Goal: Task Accomplishment & Management: Manage account settings

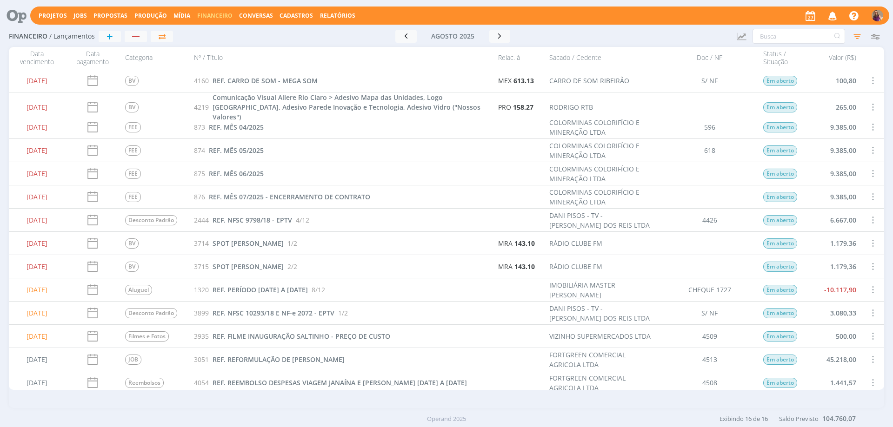
click at [285, 16] on span "Cadastros" at bounding box center [295, 16] width 33 height 8
click at [285, 67] on link "Fornecedores" at bounding box center [299, 63] width 78 height 14
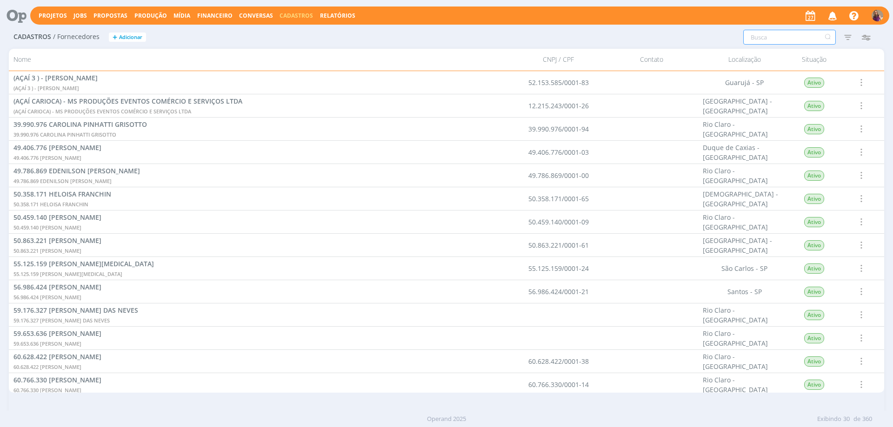
click at [764, 40] on input "text" at bounding box center [789, 37] width 93 height 15
type input "rtb"
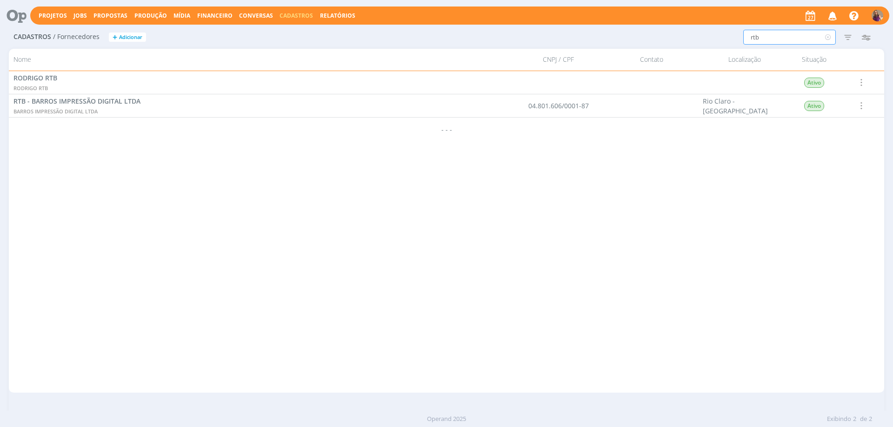
drag, startPoint x: 782, startPoint y: 37, endPoint x: 723, endPoint y: 33, distance: 59.2
click at [723, 33] on div "rtb Filtros Filtrar Limpar rtb Situação Ativos Inativos Configurar exibição Ord…" at bounding box center [665, 37] width 428 height 15
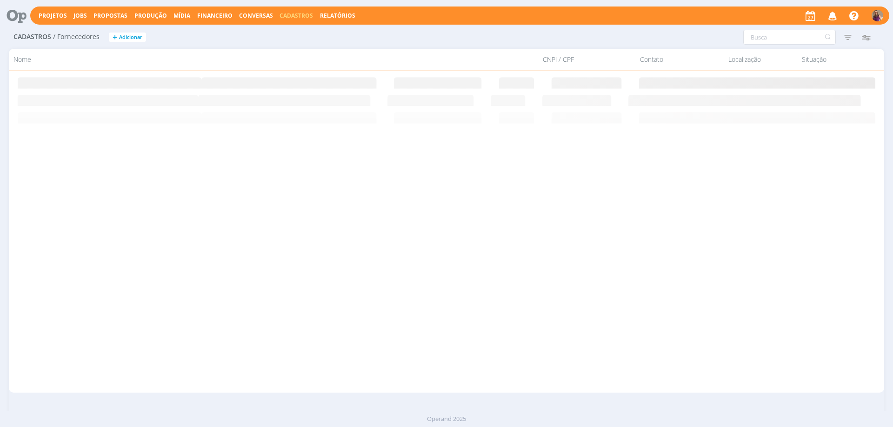
click at [220, 13] on span "Financeiro" at bounding box center [214, 16] width 35 height 8
click at [216, 31] on link "Lançamentos" at bounding box center [216, 31] width 78 height 14
click at [778, 35] on input "text" at bounding box center [798, 36] width 93 height 15
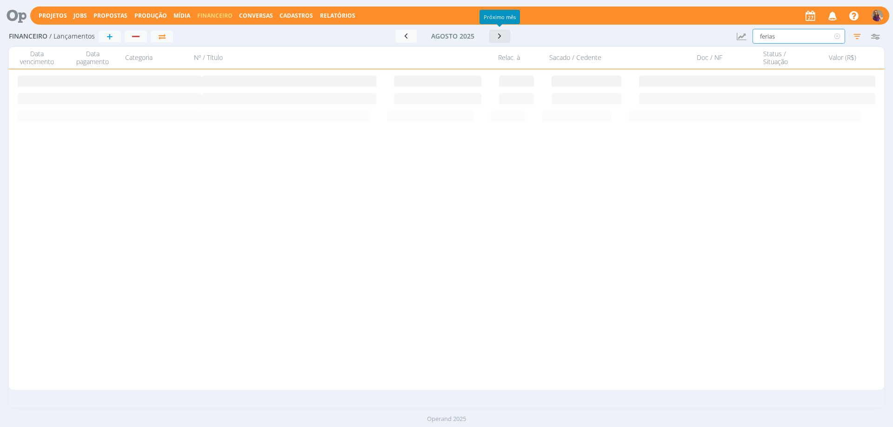
type input "ferias"
click at [499, 39] on icon "button" at bounding box center [499, 36] width 9 height 9
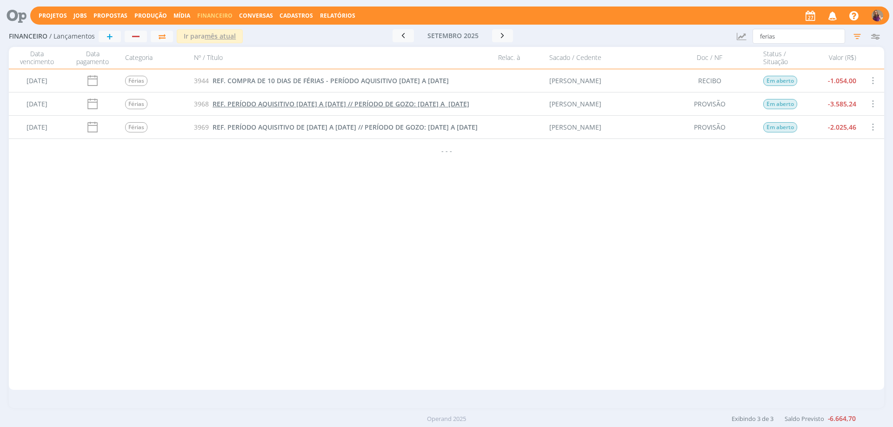
click at [375, 100] on span "REF. PERÍODO AQUISITIVO [DATE] A [DATE] // PERÍODO DE GOZO: [DATE] A [DATE]" at bounding box center [340, 104] width 257 height 9
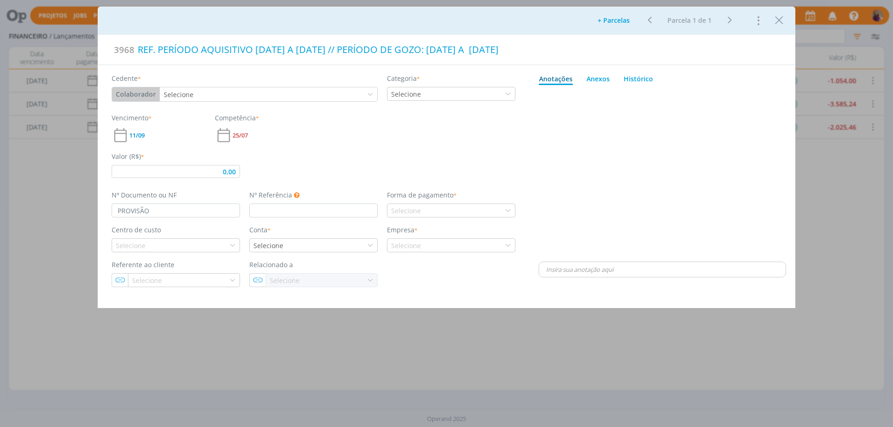
type input "0,00"
drag, startPoint x: 165, startPoint y: 209, endPoint x: 80, endPoint y: 204, distance: 85.2
click at [80, 204] on div "Adicionar parcelas: As parcelas serão geradas com base nas informações da últim…" at bounding box center [446, 213] width 893 height 427
type input "r"
type input "RECIBO DE FÉRIAS"
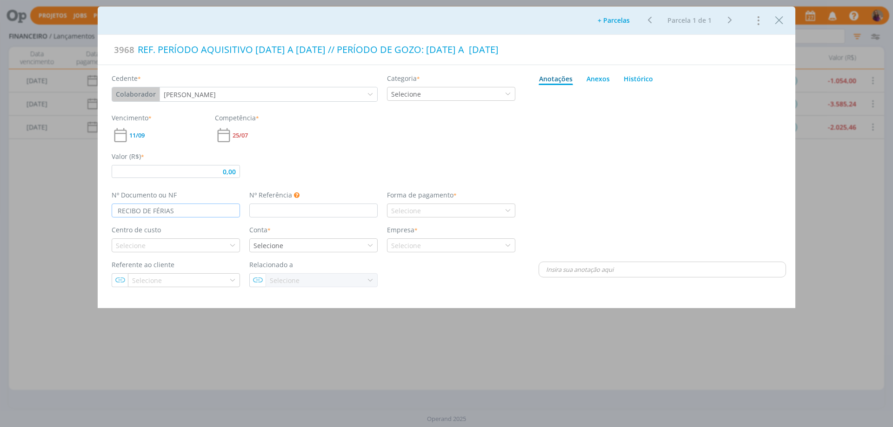
type input "0,00"
type input "RECIBO DE FÉRIAS"
click at [561, 134] on div "dialog" at bounding box center [661, 174] width 247 height 171
click at [602, 81] on div "Anexos 0" at bounding box center [597, 79] width 23 height 10
type input "3.585,24"
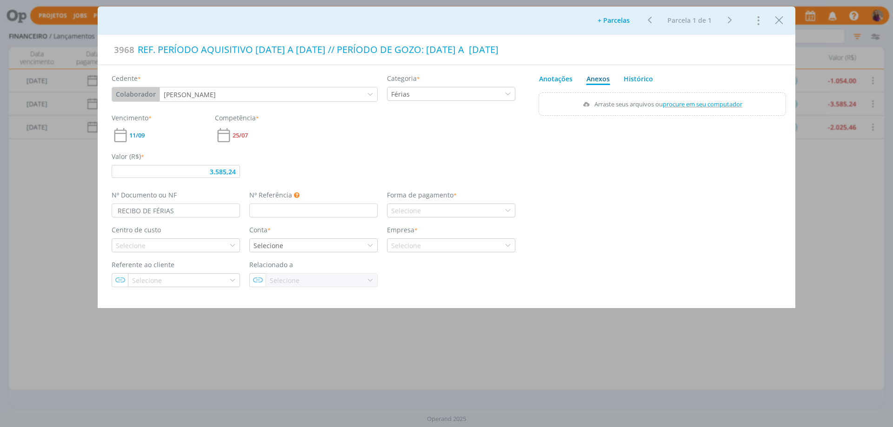
type input "PROVISÃO"
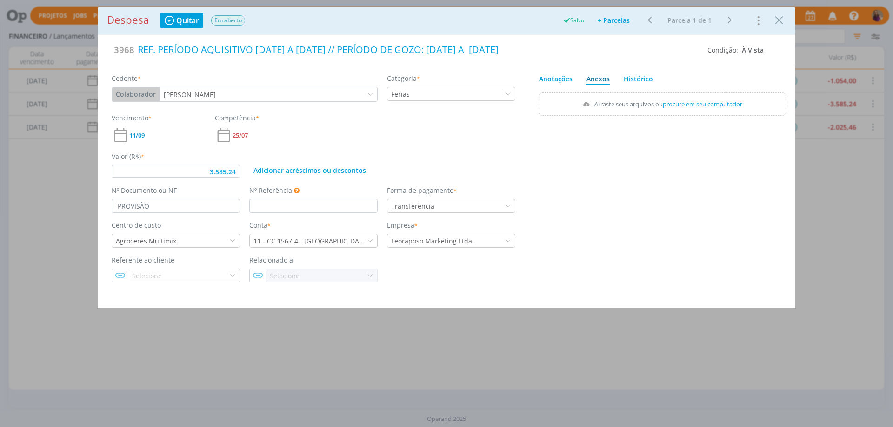
type input "3.585,24"
click at [600, 80] on div "Anexos 0" at bounding box center [597, 79] width 23 height 10
drag, startPoint x: 195, startPoint y: 206, endPoint x: 106, endPoint y: 195, distance: 90.4
click at [106, 195] on div "Cedente * Colaborador Cliente Fornecedor Veículo Prestador Colaborador THAMIRES…" at bounding box center [313, 173] width 431 height 217
type input "RECIBO DE FÉRIAS"
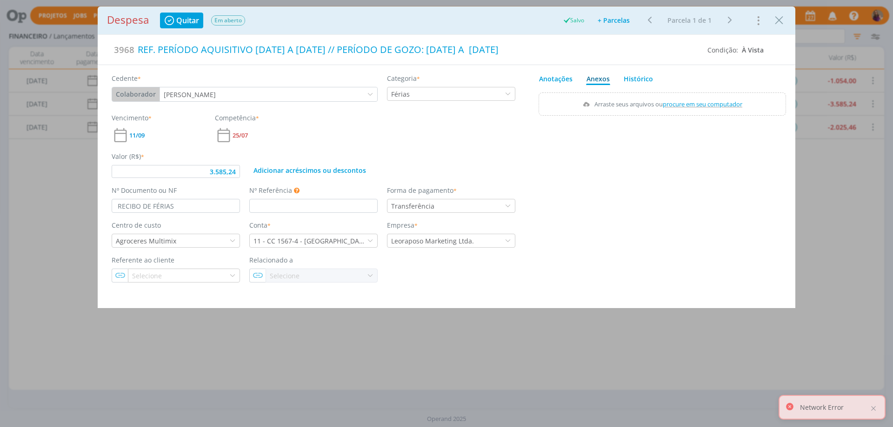
click at [602, 80] on div "Anexos 0" at bounding box center [597, 79] width 23 height 10
type input "3.585,24"
click at [780, 22] on icon "Close" at bounding box center [779, 20] width 14 height 14
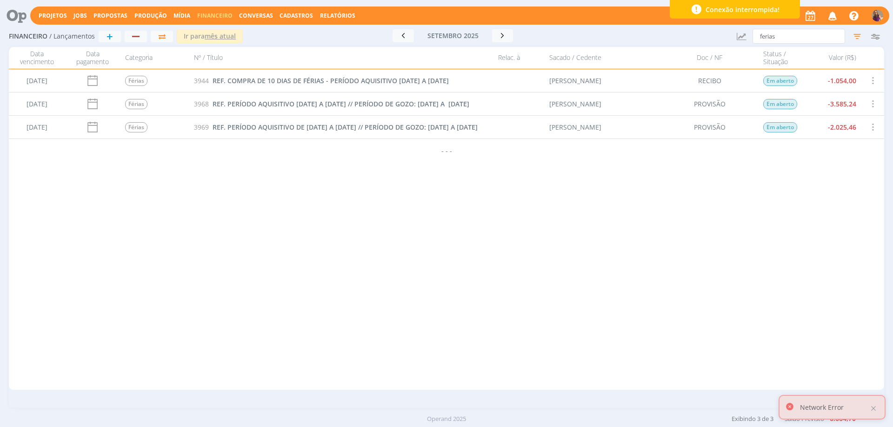
click at [756, 179] on div "[DATE] Férias 3944 REF. COMPRA DE 10 DIAS DE FÉRIAS - PERÍODO AQUISITIVO [DATE]…" at bounding box center [446, 229] width 875 height 321
click at [327, 123] on span "REF. PERÍODO AQUISITIVO DE [DATE] A [DATE] // PERÍODO DE GOZO: [DATE] A [DATE]" at bounding box center [344, 127] width 265 height 9
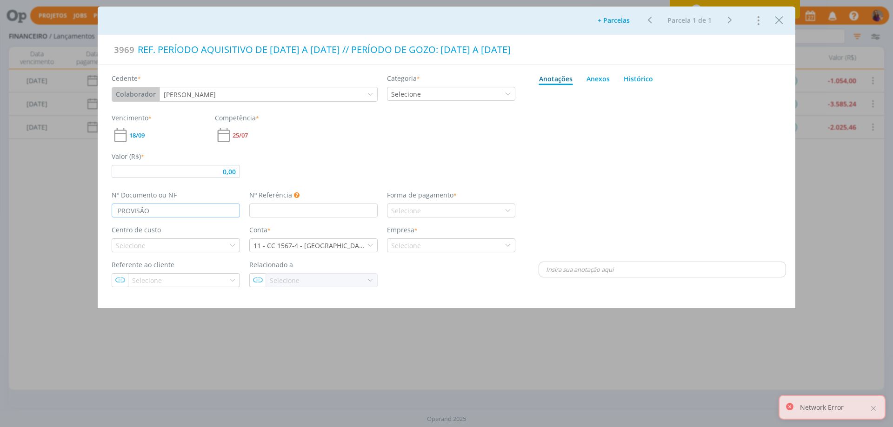
drag, startPoint x: 204, startPoint y: 210, endPoint x: 71, endPoint y: 198, distance: 133.6
click at [71, 198] on div "Adicionar parcelas: As parcelas serão geradas com base nas informações da últim…" at bounding box center [446, 213] width 893 height 427
type input "RECIBO DE FÉRIAS"
click at [592, 173] on div "dialog" at bounding box center [661, 174] width 247 height 171
type input "2.025,46"
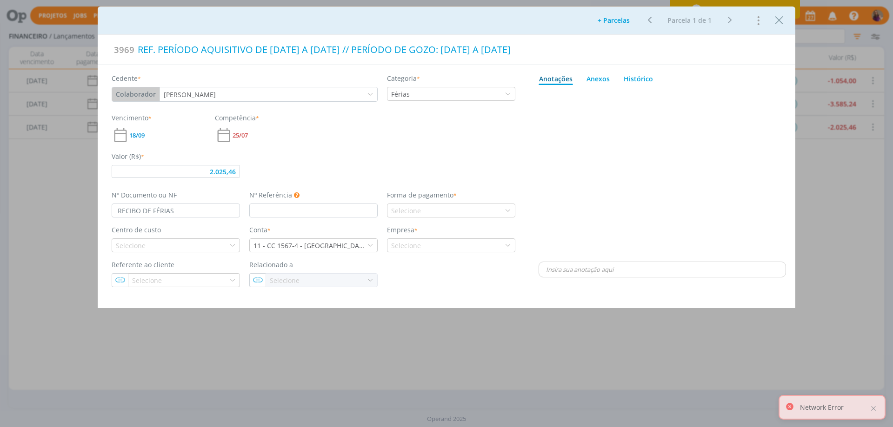
type input "PROVISÃO"
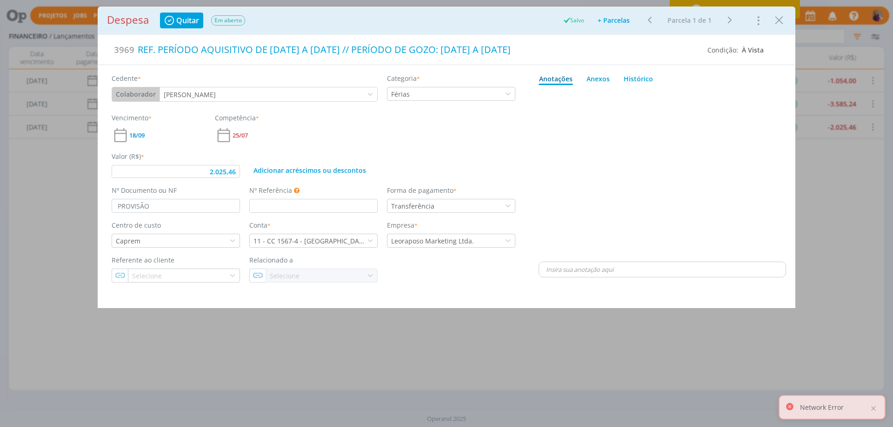
type input "2.025,46"
click at [781, 21] on icon "Close" at bounding box center [779, 20] width 14 height 14
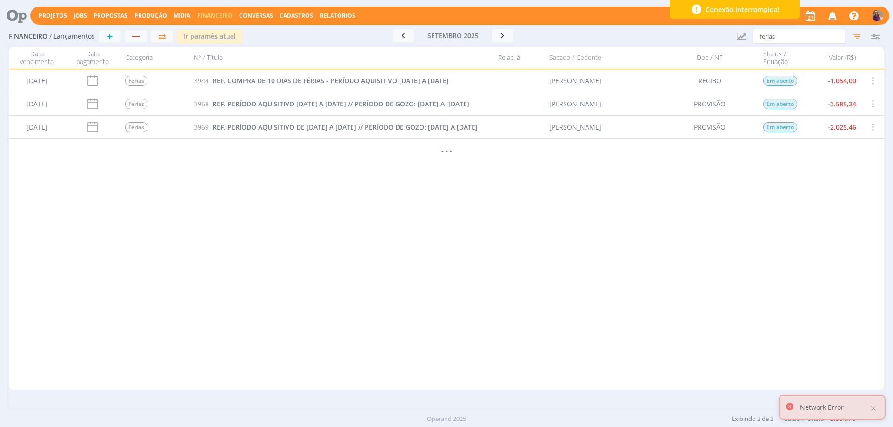
click at [699, 9] on icon at bounding box center [695, 9] width 11 height 11
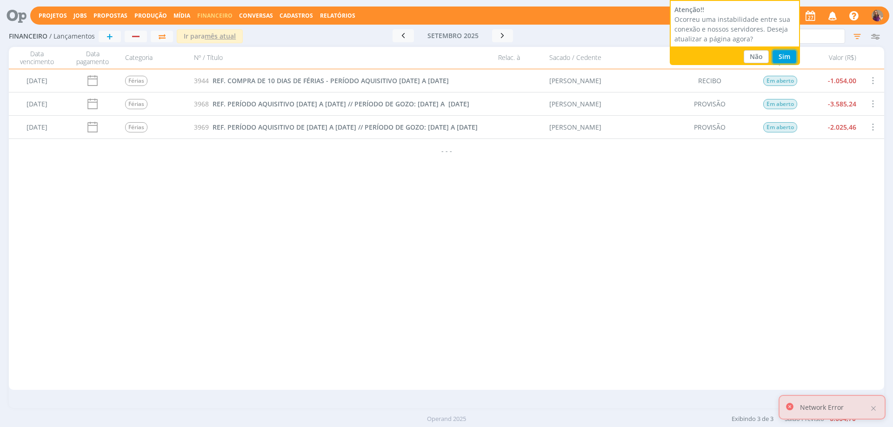
click at [781, 57] on button "Sim" at bounding box center [784, 56] width 24 height 13
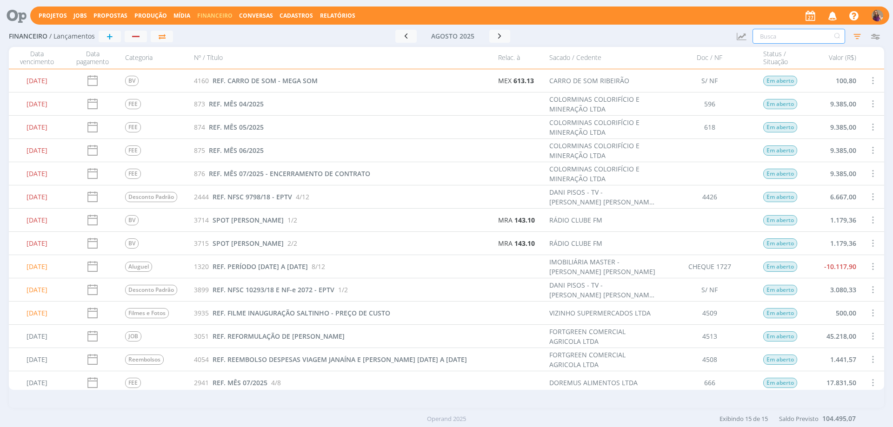
click at [771, 40] on input "text" at bounding box center [798, 36] width 93 height 15
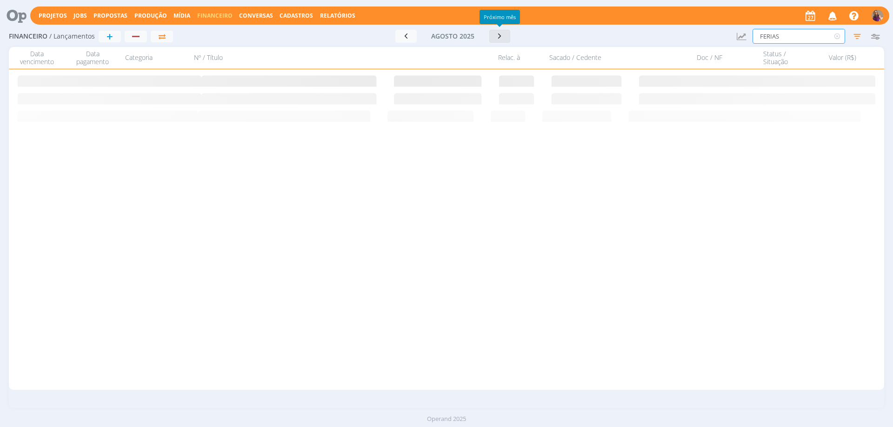
type input "FERIAS"
click at [499, 35] on icon "button" at bounding box center [499, 36] width 9 height 9
click at [406, 35] on icon "button" at bounding box center [404, 35] width 9 height 9
click at [503, 38] on icon "button" at bounding box center [502, 35] width 9 height 9
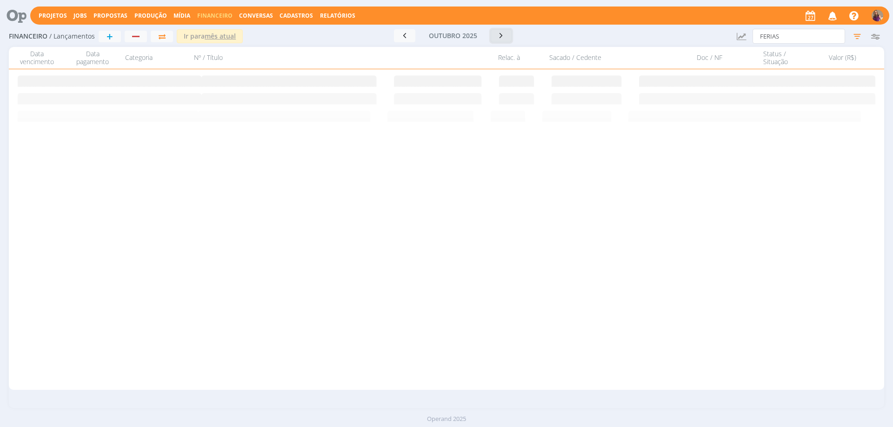
click at [881, 13] on img "button" at bounding box center [877, 16] width 12 height 12
click at [809, 128] on link "Sair" at bounding box center [836, 129] width 93 height 15
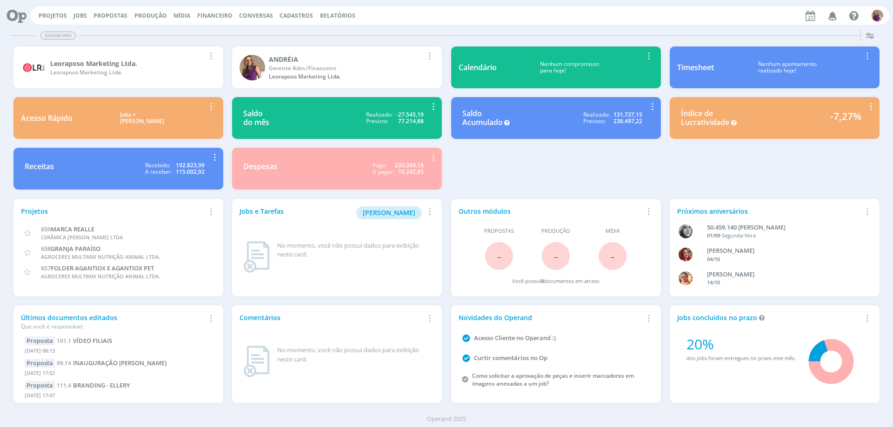
click at [213, 16] on span "Financeiro" at bounding box center [214, 16] width 35 height 8
click at [210, 32] on link "Lançamentos" at bounding box center [216, 31] width 78 height 14
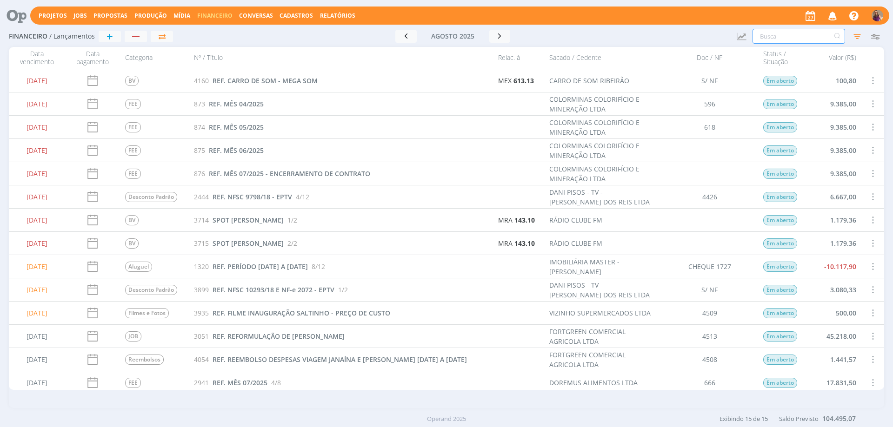
click at [762, 38] on input "text" at bounding box center [798, 36] width 93 height 15
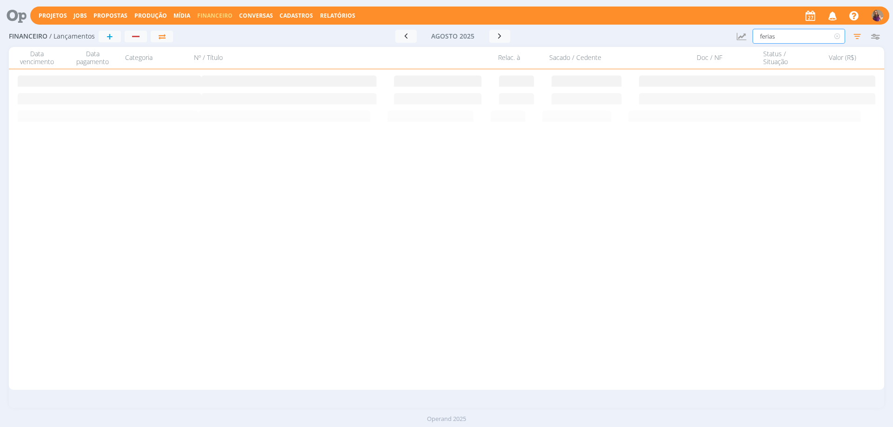
type input "ferias"
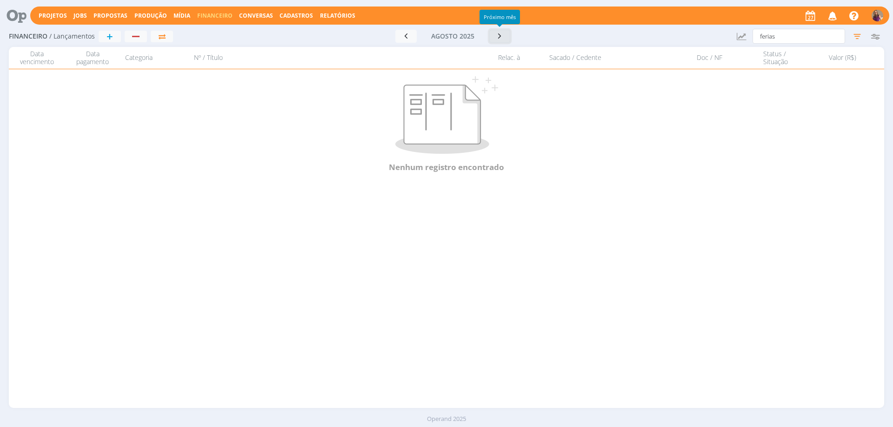
click at [501, 35] on icon "button" at bounding box center [499, 36] width 9 height 9
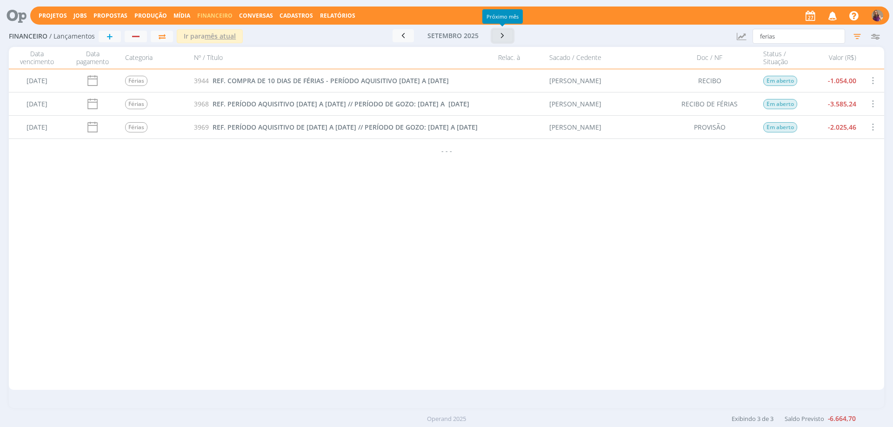
click at [503, 38] on icon "button" at bounding box center [502, 35] width 9 height 9
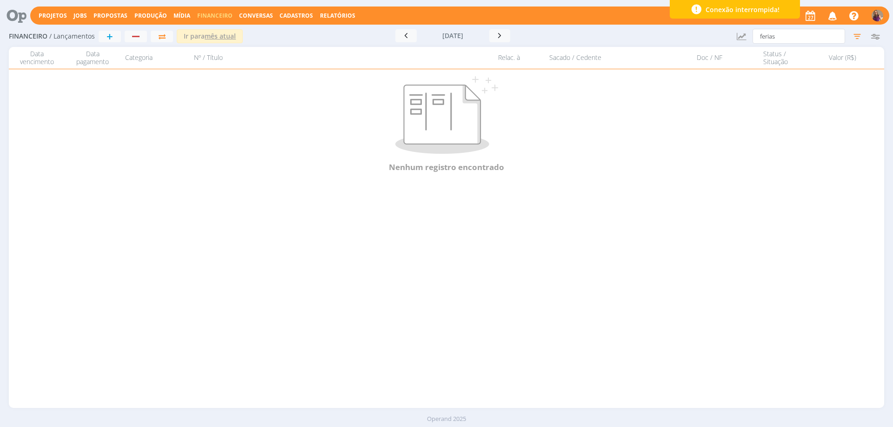
click at [738, 7] on span "Conexão interrompida!" at bounding box center [742, 10] width 74 height 10
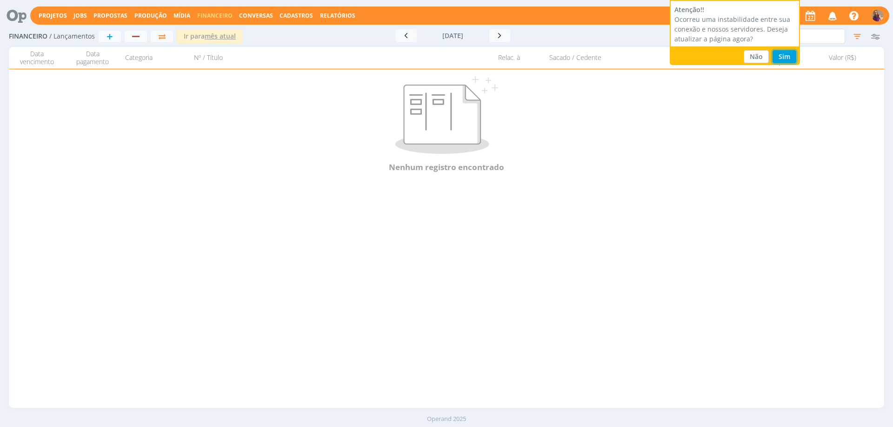
click at [790, 60] on button "Sim" at bounding box center [784, 56] width 24 height 13
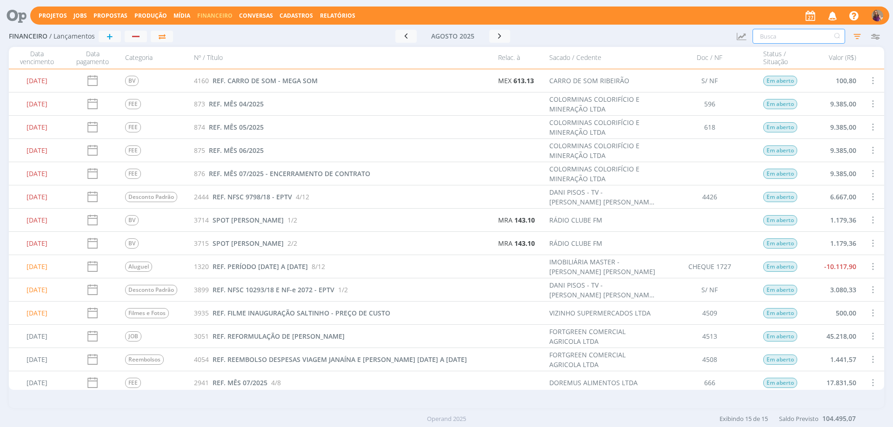
click at [776, 36] on input "text" at bounding box center [798, 36] width 93 height 15
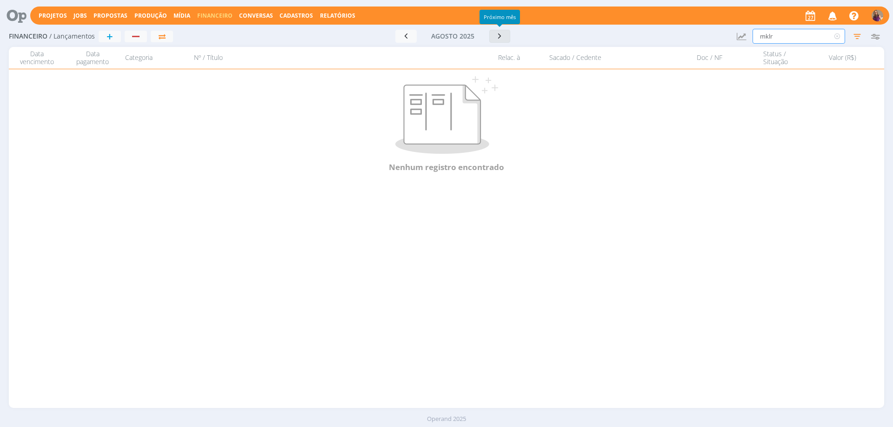
type input "mklr"
click at [498, 39] on icon "button" at bounding box center [499, 36] width 9 height 9
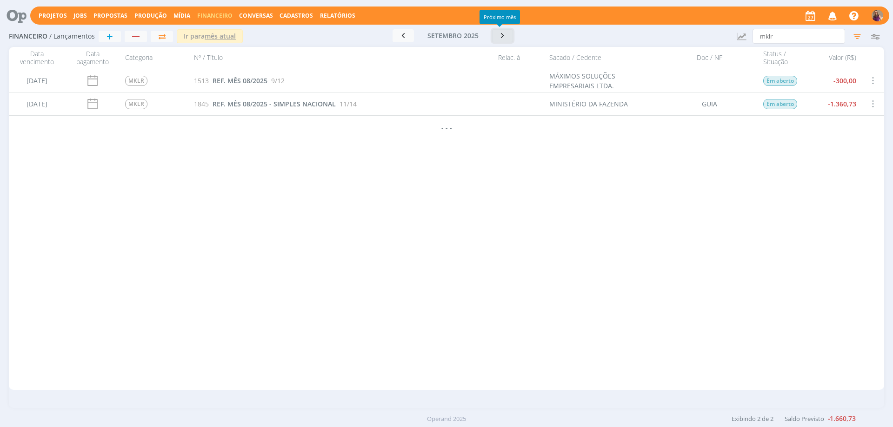
click at [499, 39] on icon "button" at bounding box center [502, 35] width 9 height 9
click at [289, 105] on span "REF. MÊS 09/2025 - SIMPLES NACIONAL" at bounding box center [273, 104] width 123 height 9
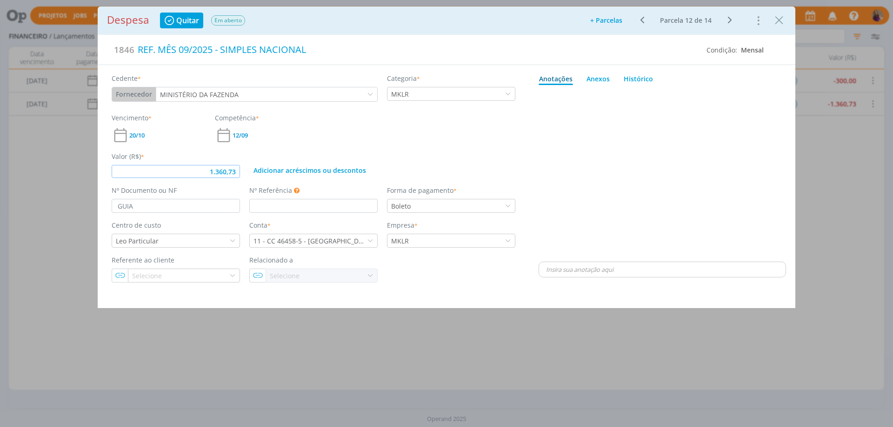
drag, startPoint x: 238, startPoint y: 174, endPoint x: 180, endPoint y: 160, distance: 59.3
click at [180, 160] on div "Valor (R$) * 1.360,73" at bounding box center [176, 165] width 138 height 27
click at [732, 154] on div "dialog" at bounding box center [661, 174] width 247 height 171
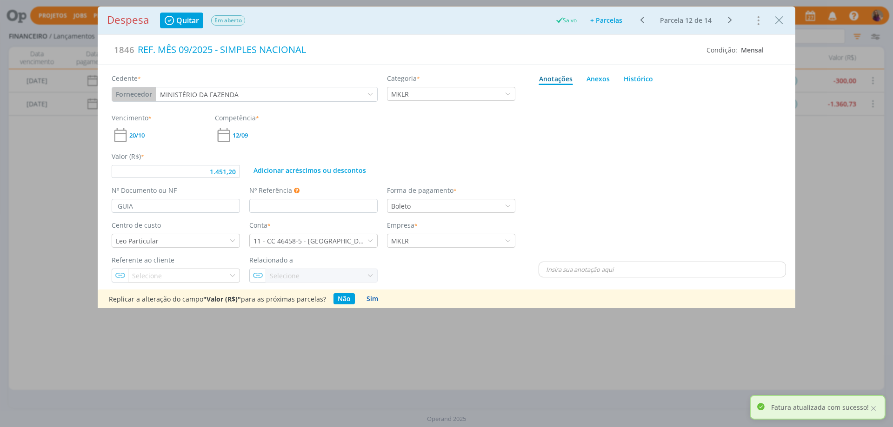
click at [370, 299] on button "Sim" at bounding box center [372, 298] width 20 height 11
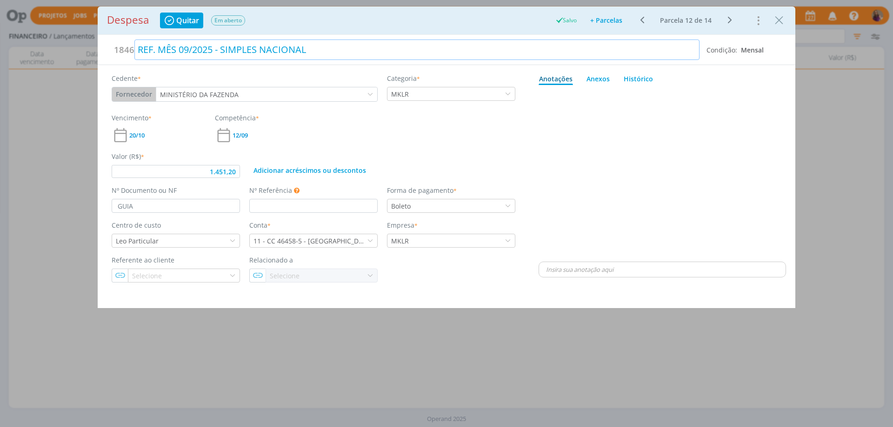
type input "1.451,20"
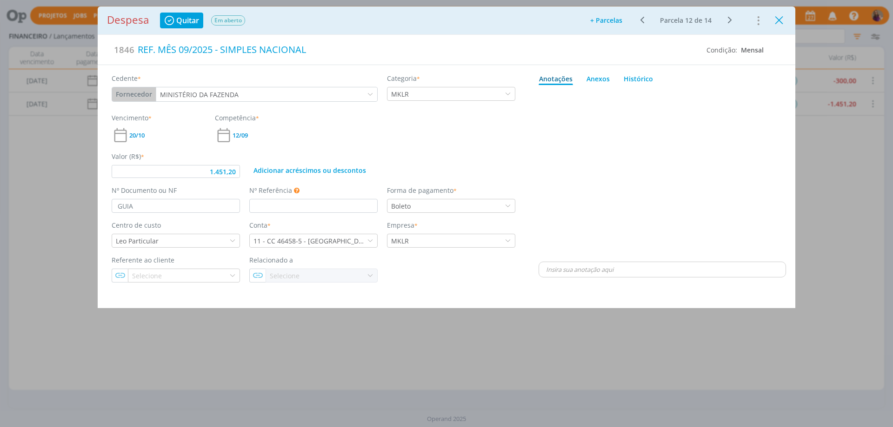
click at [779, 20] on icon "Close" at bounding box center [779, 20] width 14 height 14
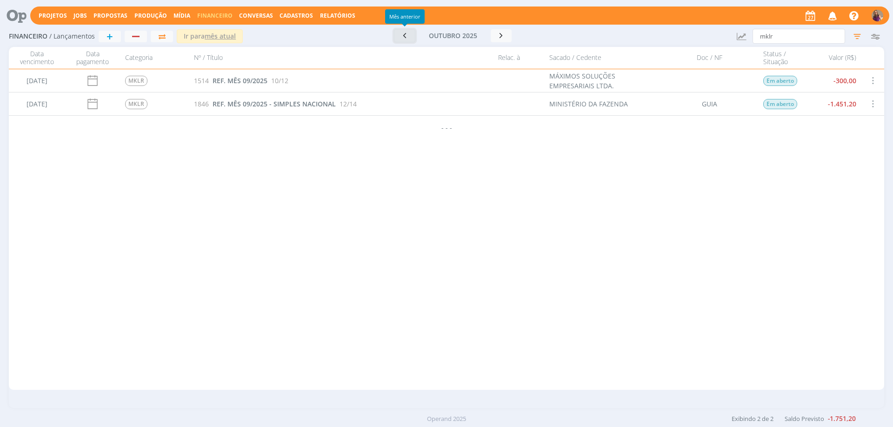
click at [405, 35] on icon "button" at bounding box center [404, 35] width 9 height 9
click at [321, 303] on div "01/08/2025 BV 4160 REF. CARRO DE SOM - MEGA SOM MEX 613.13 CARRO DE SOM RIBEIRÃ…" at bounding box center [446, 229] width 875 height 321
click at [876, 13] on img "button" at bounding box center [877, 16] width 12 height 12
click at [392, 206] on div "01/08/2025 BV 4160 REF. CARRO DE SOM - MEGA SOM MEX 613.13 CARRO DE SOM RIBEIRÃ…" at bounding box center [446, 229] width 875 height 321
click at [136, 33] on div "button" at bounding box center [136, 36] width 12 height 6
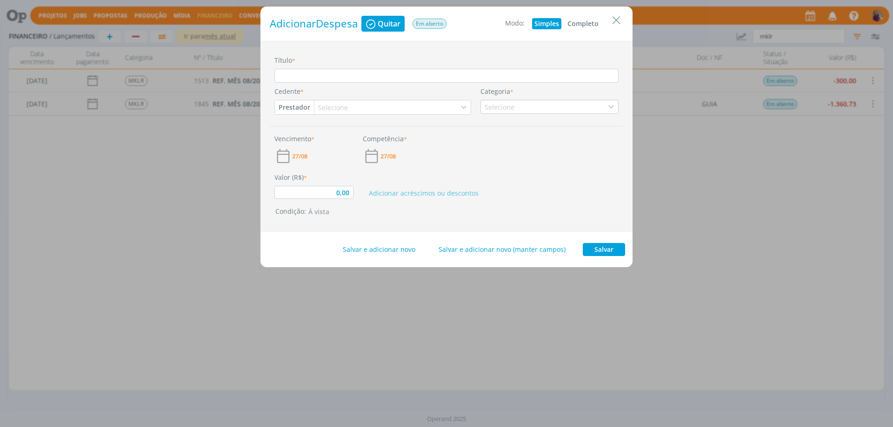
click at [578, 19] on button "Completo" at bounding box center [583, 23] width 36 height 11
type input "0,00"
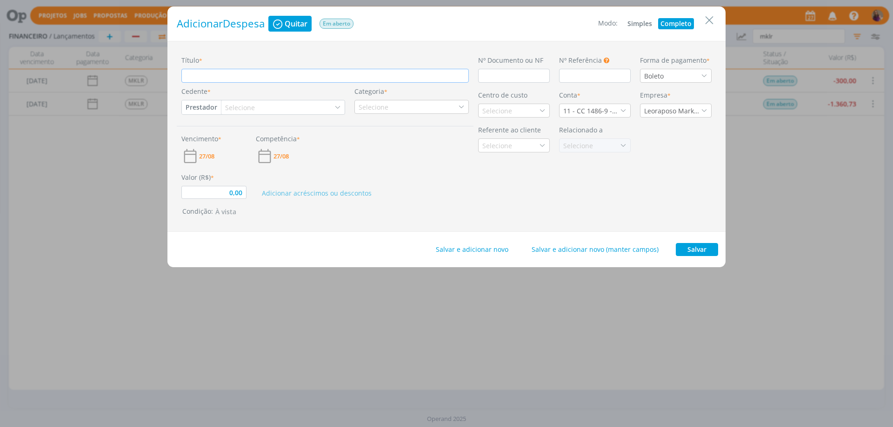
click at [229, 73] on input "Título *" at bounding box center [324, 76] width 287 height 14
type input "R"
type input "0,00"
type input "RE"
type input "0,00"
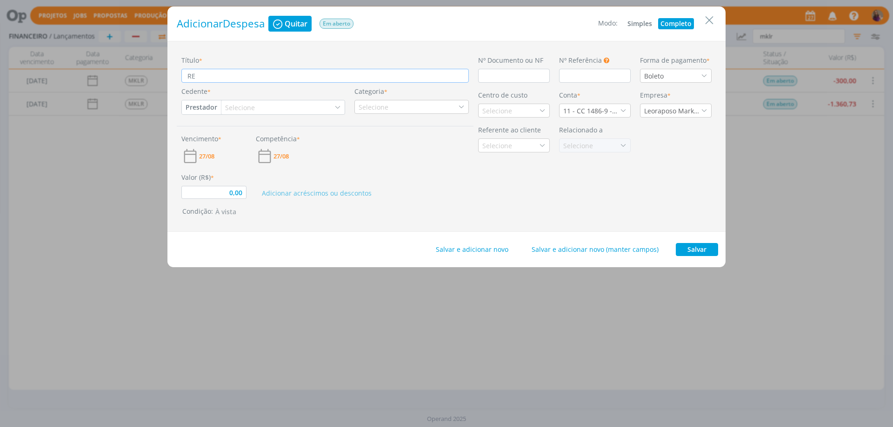
type input "REF"
type input "0,00"
type input "REF."
type input "0,00"
type input "REF."
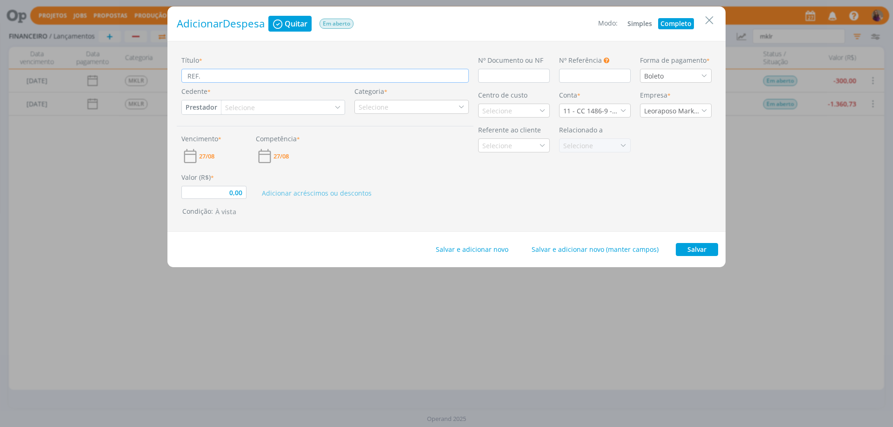
type input "0,00"
type input "REF. PE"
type input "0,00"
type input "REF. PER"
type input "0,00"
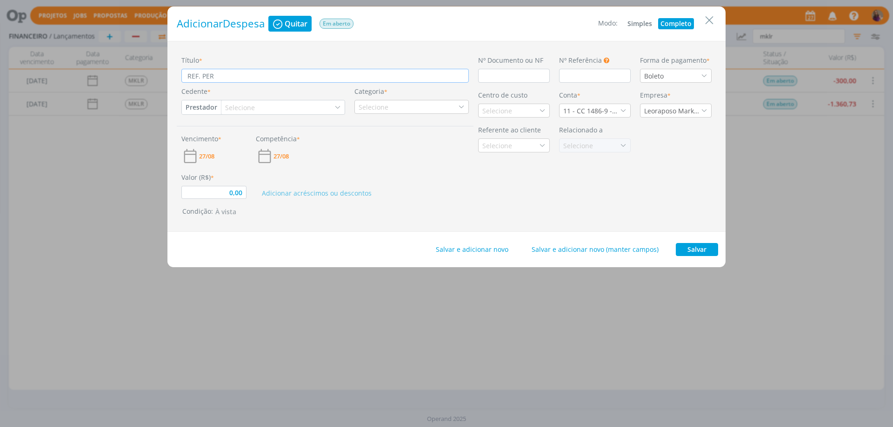
type input "REF. PERI"
type input "0,00"
type input "REF. PER"
type input "0,00"
type input "REF. PERÍ"
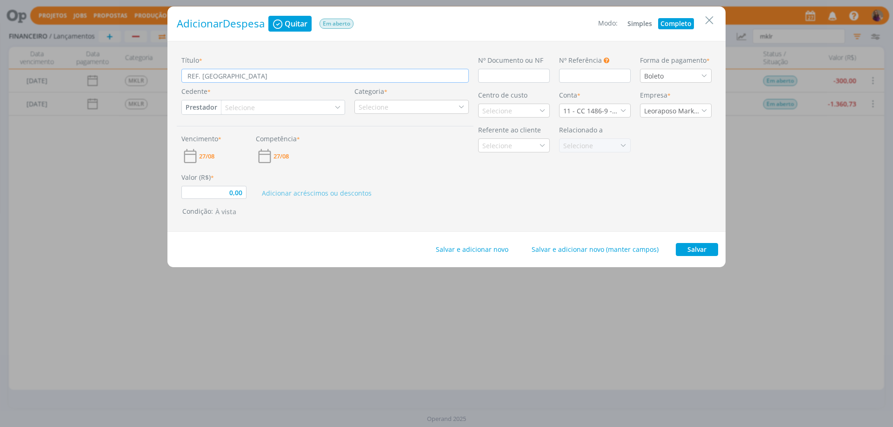
type input "0,00"
type input "REF. PERÍO"
type input "0,00"
type input "REF. PERÍOD"
type input "0,00"
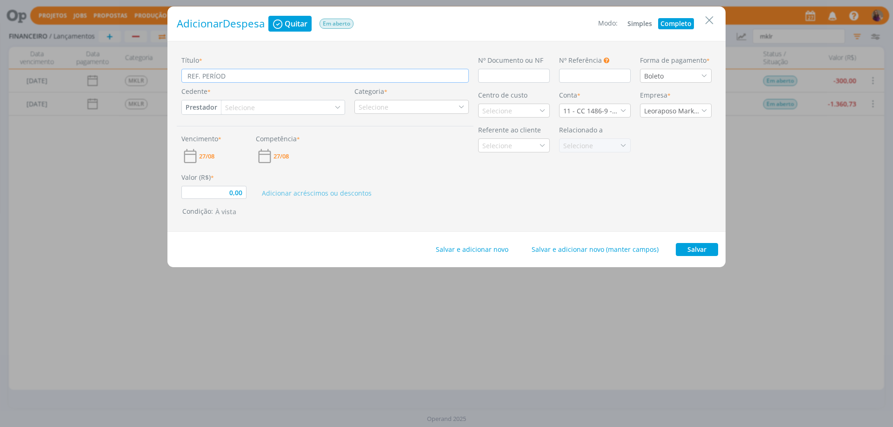
type input "REF. PERÍODO"
type input "0,00"
type input "REF. PERÍODO"
type input "0,00"
type input "REF. PERÍODO A"
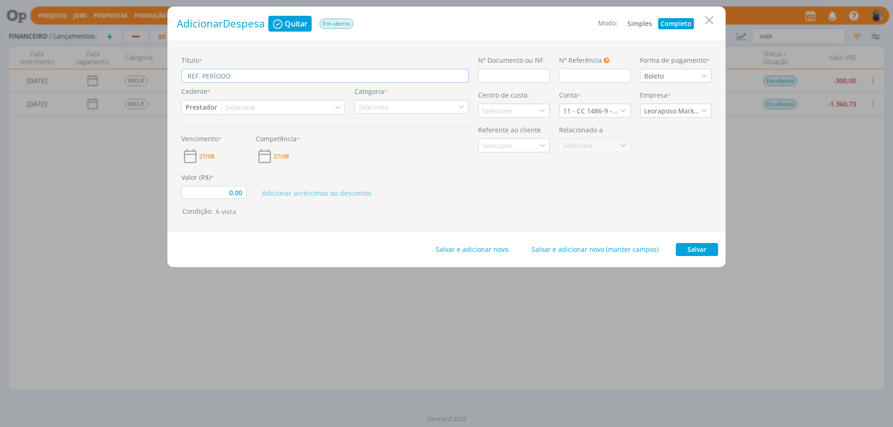
type input "0,00"
type input "REF. PERÍODO AQ"
type input "0,00"
type input "REF. PERÍODO AQU"
type input "0,00"
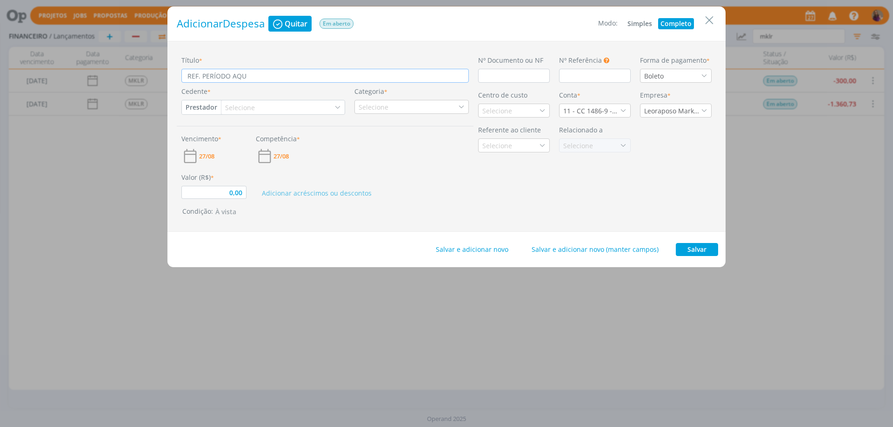
type input "REF. PERÍODO AQUI"
type input "0,00"
type input "REF. PERÍODO AQUII"
type input "0,00"
type input "REF. PERÍODO AQUI"
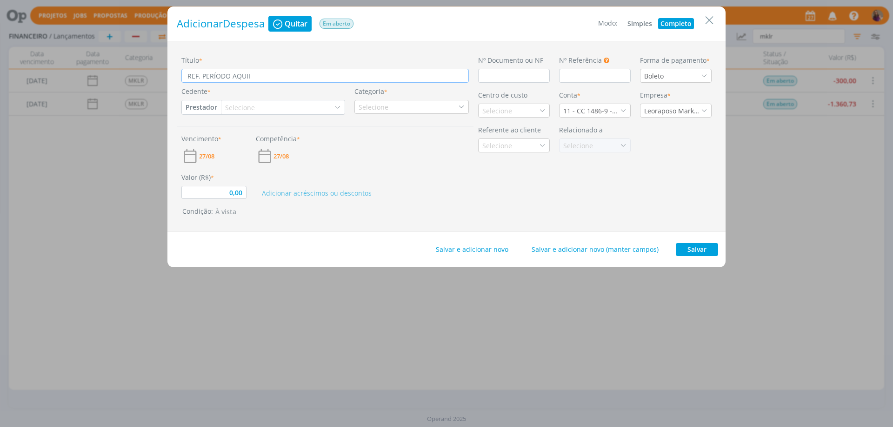
type input "0,00"
type input "REF. PERÍODO AQUIS"
type input "0,00"
type input "REF. PERÍODO AQUISI"
type input "0,00"
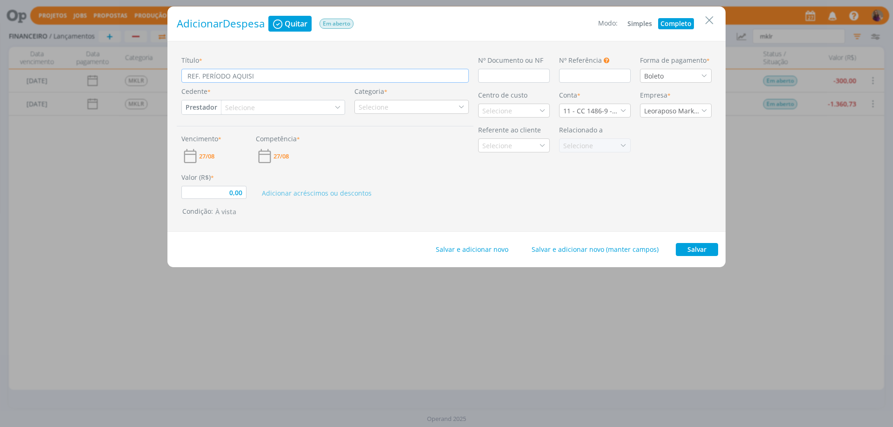
type input "REF. PERÍODO AQUISIT"
type input "0,00"
type input "REF. PERÍODO AQUISITO"
type input "0,00"
type input "REF. PERÍODO AQUISIT"
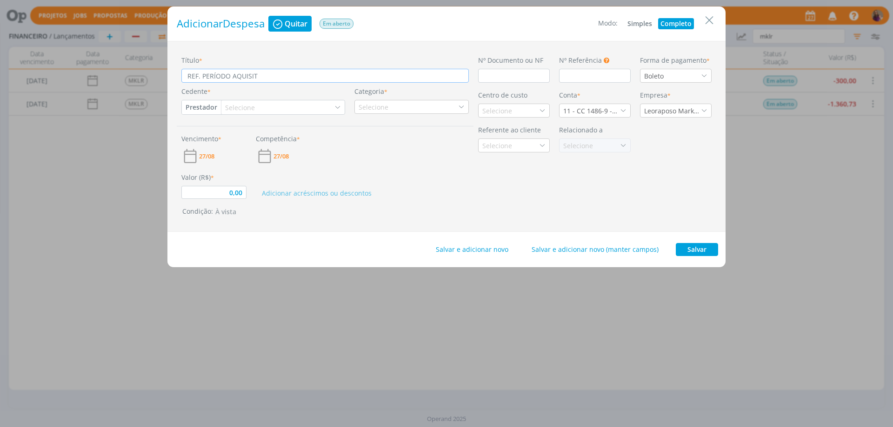
type input "0,00"
type input "REF. PERÍODO AQUISITI"
type input "0,00"
type input "REF. PERÍODO AQUISITIV"
type input "0,00"
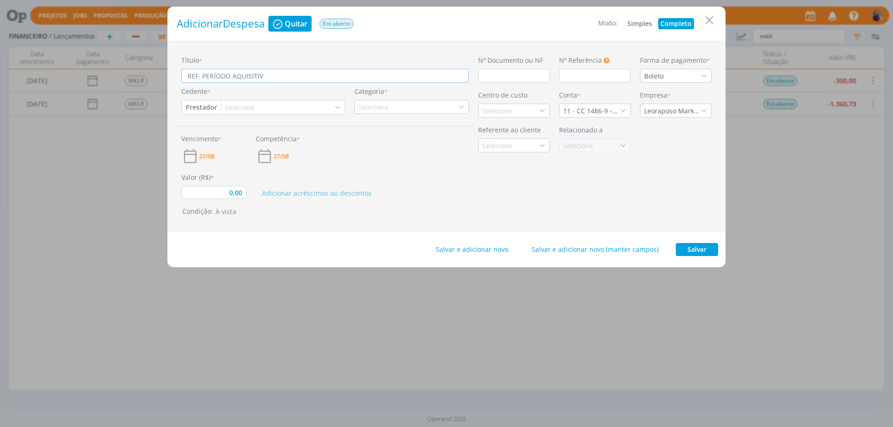
type input "REF. PERÍODO AQUISITIVO"
type input "0,00"
type input "REF. PERÍODO AQUISITIVO"
type input "0,00"
type input "REF. PERÍODO AQUISITIVO D"
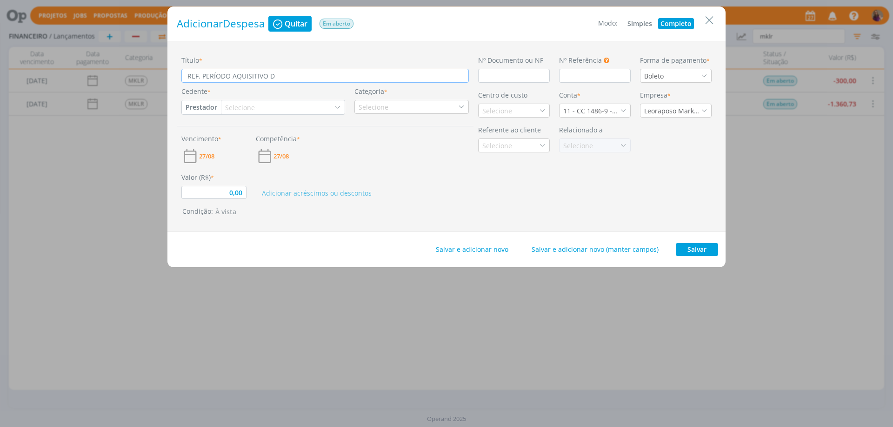
type input "0,00"
type input "REF. PERÍODO AQUISITIVO DE"
type input "0,00"
type input "REF. PERÍODO AQUISITIVO DE"
type input "0,00"
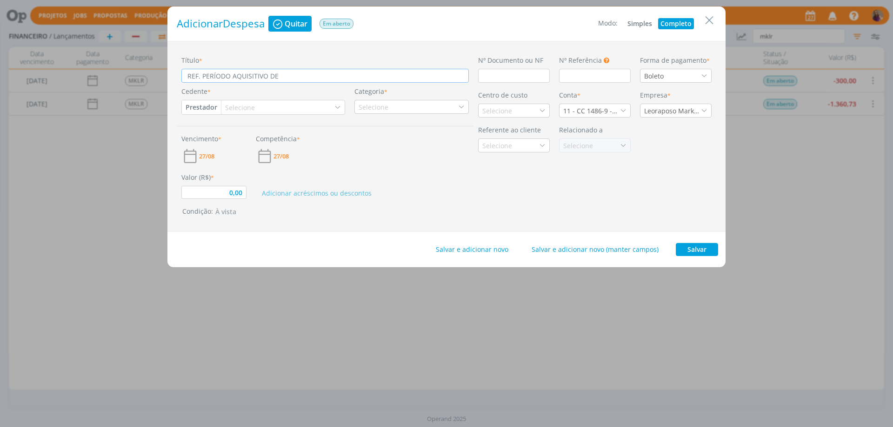
type input "REF. PERÍODO AQUISITIVO DE X"
type input "0,00"
type input "REF. PERÍODO AQUISITIVO DE XX"
type input "0,00"
type input "REF. PERÍODO AQUISITIVO DE XX/"
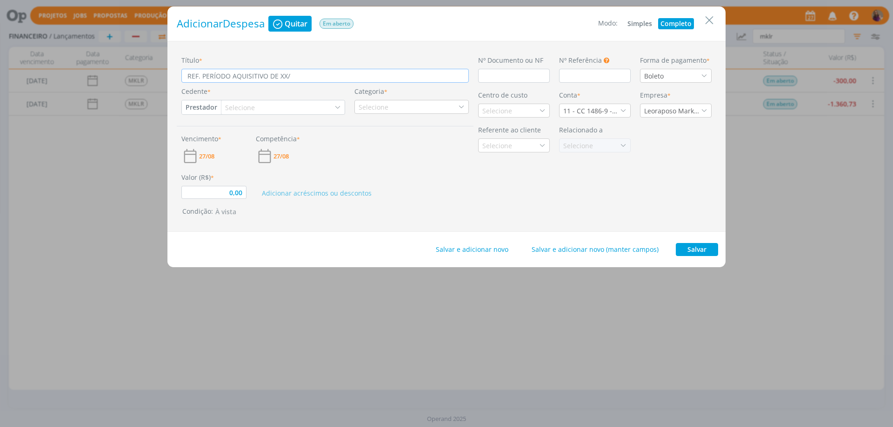
type input "0,00"
type input "REF. PERÍODO AQUISITIVO DE XX/X"
type input "0,00"
type input "REF. PERÍODO AQUISITIVO DE XX/XX"
type input "0,00"
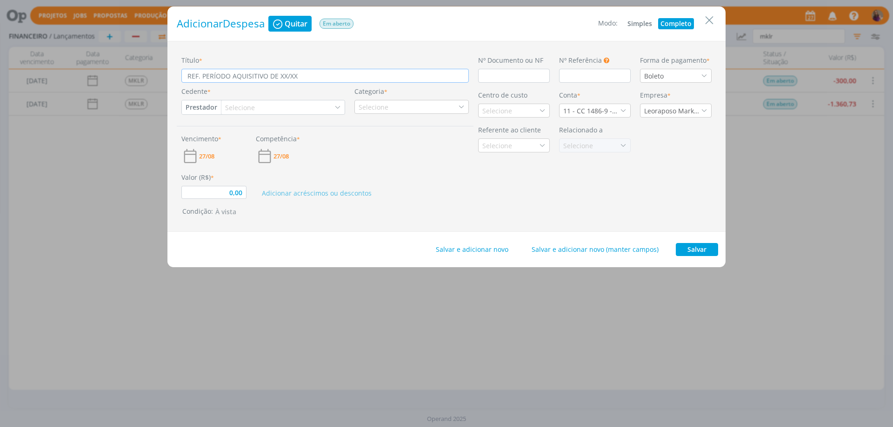
type input "REF. PERÍODO AQUISITIVO DE XX/XX/"
type input "0,00"
type input "REF. PERÍODO AQUISITIVO DE XX/XX/X"
type input "0,00"
type input "REF. PERÍODO AQUISITIVO DE XX/XX/XX"
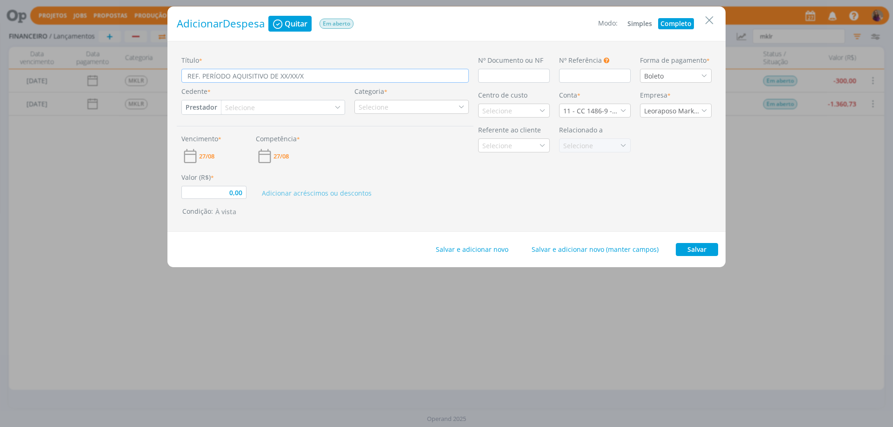
type input "0,00"
type input "REF. PERÍODO AQUISITIVO DE XX/XX/XX"
type input "0,00"
type input "REF. PERÍODO AQUISITIVO DE XX/XX/XX A"
type input "0,00"
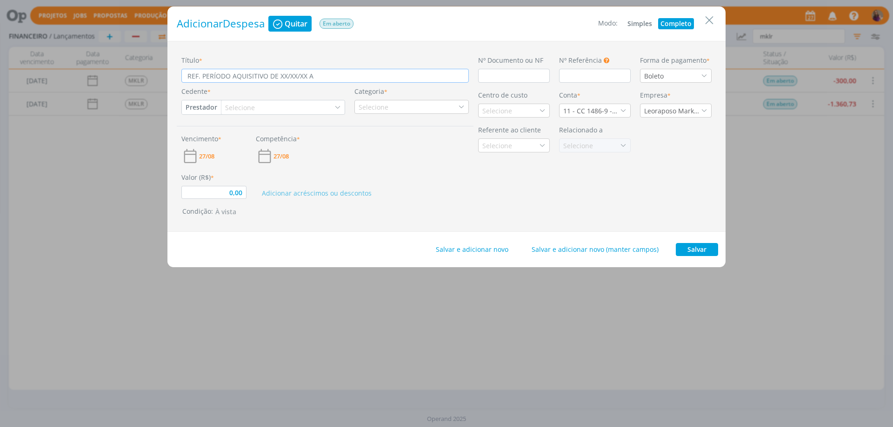
type input "REF. PERÍODO AQUISITIVO DE XX/XX/XX A"
type input "0,00"
type input "REF. PERÍODO AQUISITIVO DE XX/XX/XX A X"
type input "0,00"
type input "REF. PERÍODO AQUISITIVO DE XX/XX/XX A XX"
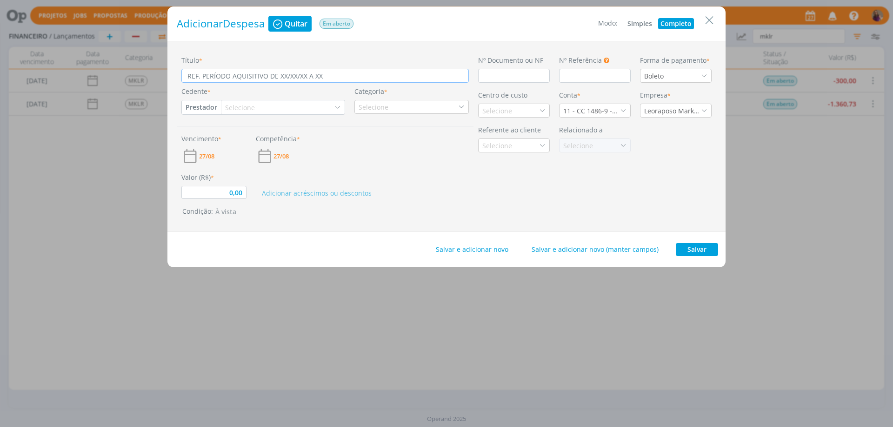
type input "0,00"
type input "REF. PERÍODO AQUISITIVO DE XX/XX/XX A XX/"
type input "0,00"
type input "REF. PERÍODO AQUISITIVO DE XX/XX/XX A XX/X"
type input "0,00"
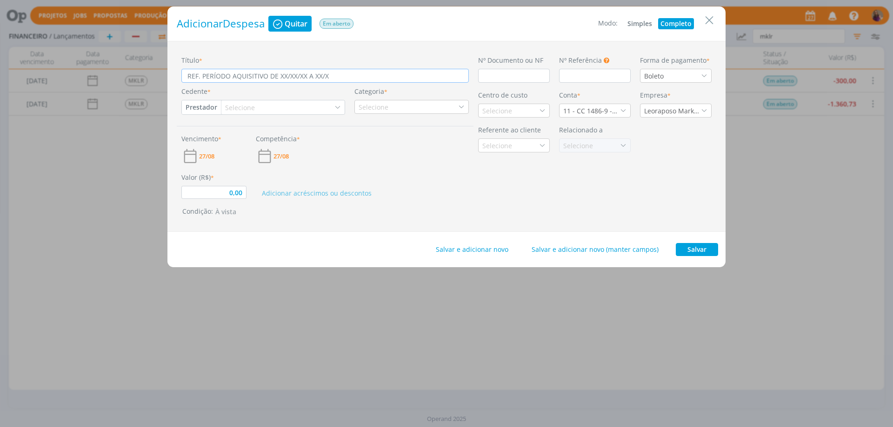
type input "REF. PERÍODO AQUISITIVO DE XX/XX/XX A XX/XX"
type input "0,00"
type input "REF. PERÍODO AQUISITIVO DE XX/XX/XX A XX/XX/"
type input "0,00"
type input "REF. PERÍODO AQUISITIVO DE XX/XX/XX A XX/XX/X"
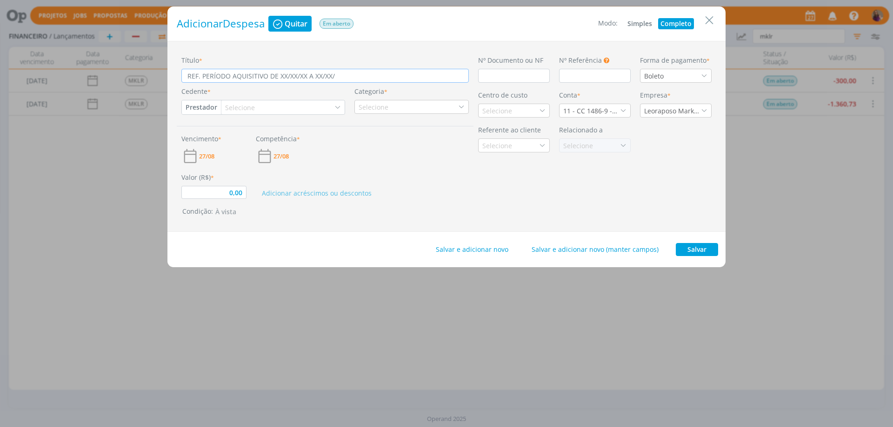
type input "0,00"
type input "REF. PERÍODO AQUISITIVO DE XX/XX/XX A XX/XX/XX"
type input "0,00"
type input "REF. PERÍODO AQUISITIVO DE XX/XX/XX A XX/XX/XX"
type input "0,00"
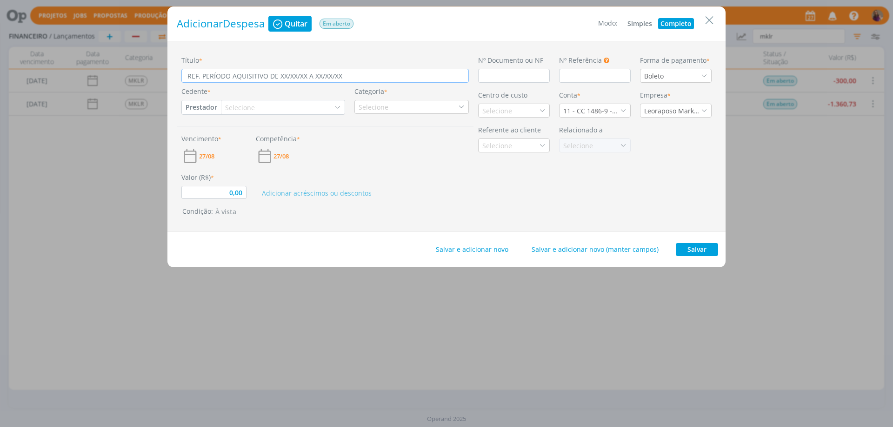
type input "REF. PERÍODO AQUISITIVO DE XX/XX/XX A XX/XX/XX /"
type input "0,00"
type input "REF. PERÍODO AQUISITIVO DE XX/XX/XX A XX/XX/XX //"
type input "0,00"
type input "REF. PERÍODO AQUISITIVO DE XX/XX/XX A XX/XX/XX //"
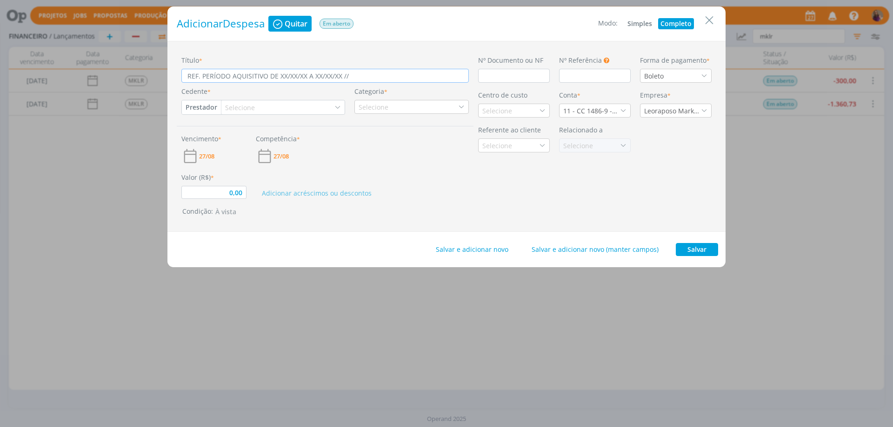
type input "0,00"
type input "REF. PERÍODO AQUISITIVO DE XX/XX/XX A XX/XX/XX // P"
type input "0,00"
type input "REF. PERÍODO AQUISITIVO DE XX/XX/XX A XX/XX/XX // PE"
type input "0,00"
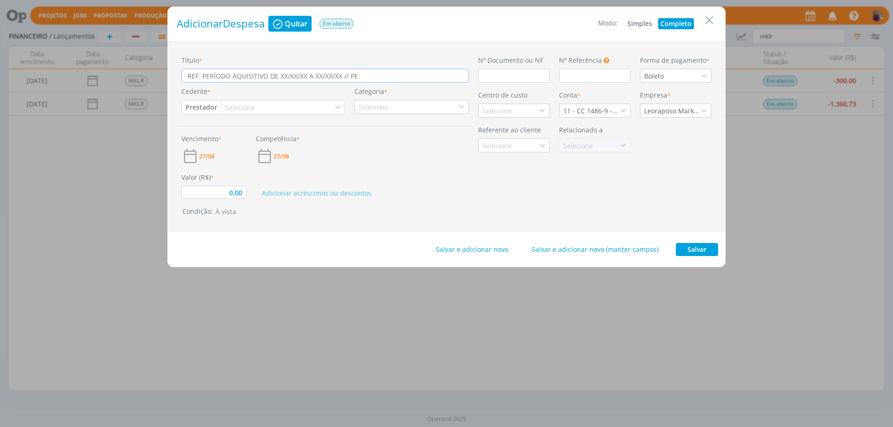
type input "REF. PERÍODO AQUISITIVO DE XX/XX/XX A XX/XX/XX // PER"
type input "0,00"
type input "REF. PERÍODO AQUISITIVO DE XX/XX/XX A XX/XX/XX // PERÍ"
type input "0,00"
type input "REF. PERÍODO AQUISITIVO DE XX/XX/XX A XX/XX/XX // PERÍO"
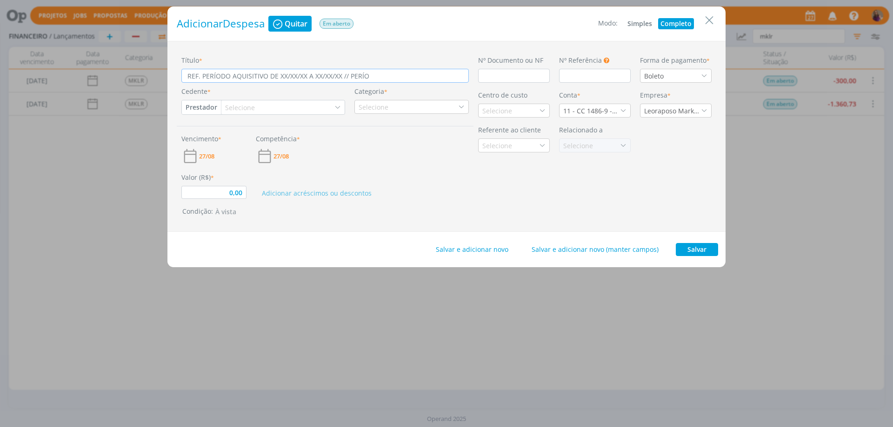
type input "0,00"
type input "REF. PERÍODO AQUISITIVO DE XX/XX/XX A XX/XX/XX // PERÍOD"
type input "0,00"
type input "REF. PERÍODO AQUISITIVO DE XX/XX/XX A XX/XX/XX // PERÍODO"
type input "0,00"
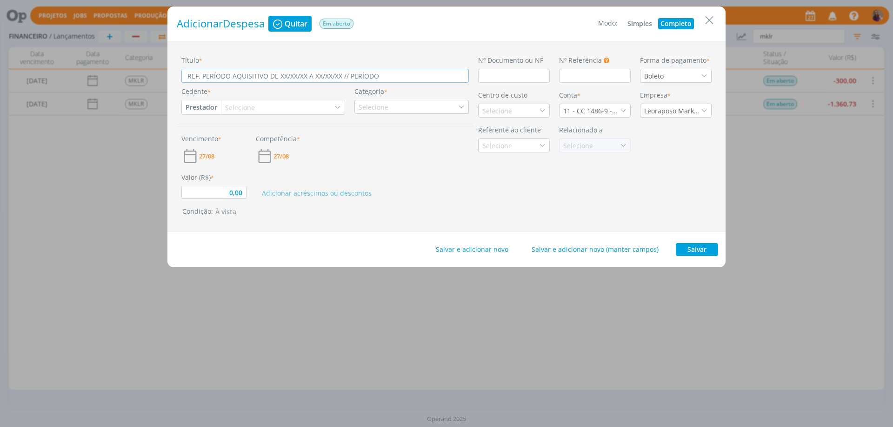
type input "REF. PERÍODO AQUISITIVO DE XX/XX/XX A XX/XX/XX // PERÍODO"
type input "0,00"
type input "REF. PERÍODO AQUISITIVO DE XX/XX/XX A XX/XX/XX // PERÍODO D"
type input "0,00"
type input "REF. PERÍODO AQUISITIVO DE XX/XX/XX A XX/XX/XX // PERÍODO DE"
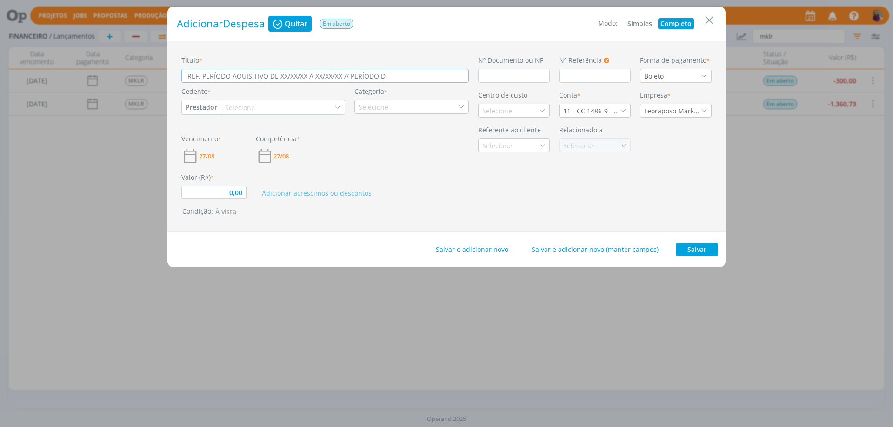
type input "0,00"
type input "REF. PERÍODO AQUISITIVO DE XX/XX/XX A XX/XX/XX // PERÍODO DE"
type input "0,00"
type input "REF. PERÍODO AQUISITIVO DE XX/XX/XX A XX/XX/XX // PERÍODO DE G"
type input "0,00"
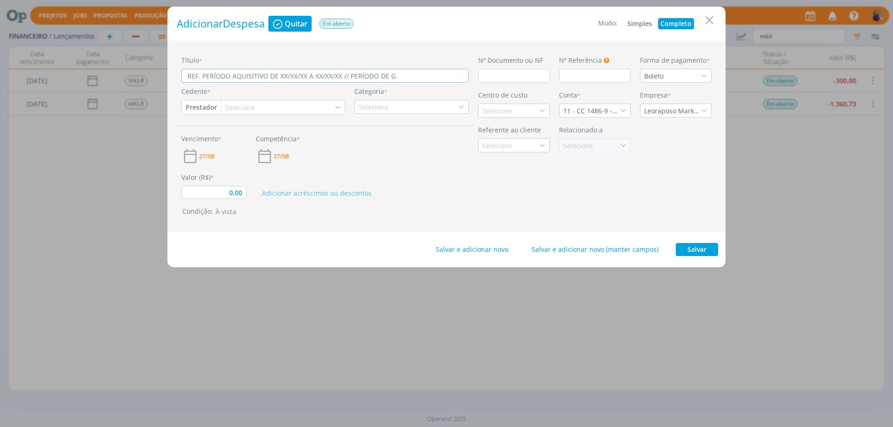
type input "REF. PERÍODO AQUISITIVO DE XX/XX/XX A XX/XX/XX // PERÍODO DE GO"
type input "0,00"
type input "REF. PERÍODO AQUISITIVO DE XX/XX/XX A XX/XX/XX // PERÍODO DE GOZ"
type input "0,00"
type input "REF. PERÍODO AQUISITIVO DE XX/XX/XX A XX/XX/XX // PERÍODO DE GOZO"
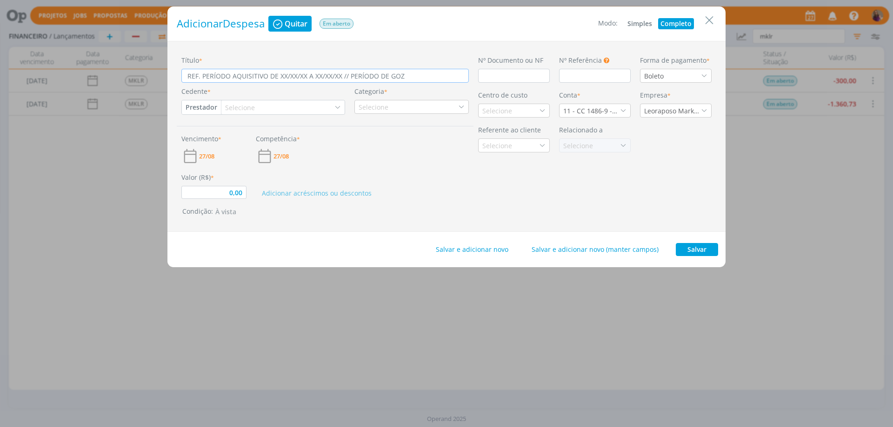
type input "0,00"
type input "REF. PERÍODO AQUISITIVO DE XX/XX/XX A XX/XX/XX // PERÍODO DE GOZO"
type input "0,00"
type input "REF. PERÍODO AQUISITIVO DE XX/XX/XX A XX/XX/XX // PERÍODO DE GOZO 1"
type input "0,00"
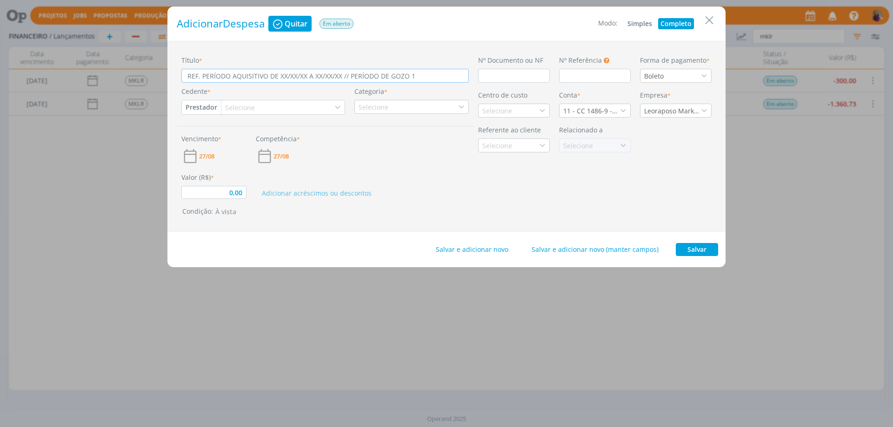
type input "REF. PERÍODO AQUISITIVO DE XX/XX/XX A XX/XX/XX // PERÍODO DE GOZO 10"
type input "0,00"
type input "REF. PERÍODO AQUISITIVO DE XX/XX/XX A XX/XX/XX // PERÍODO DE GOZO 10/"
type input "0,00"
type input "REF. PERÍODO AQUISITIVO DE XX/XX/XX A XX/XX/XX // PERÍODO DE GOZO 10/1"
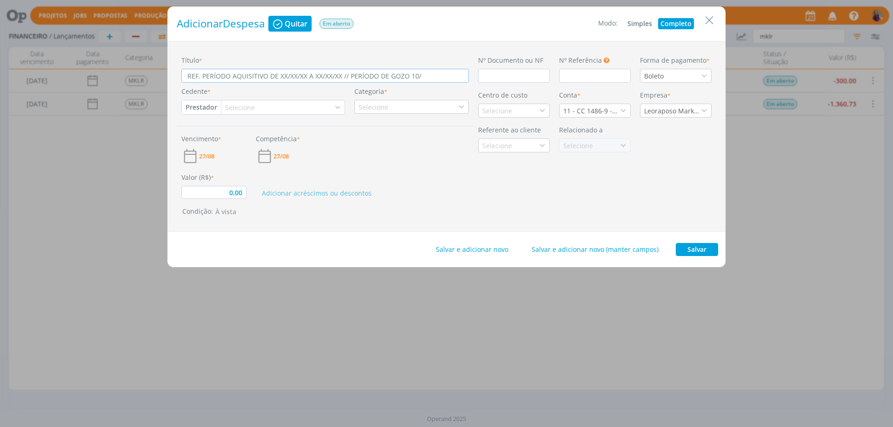
type input "0,00"
type input "REF. PERÍODO AQUISITIVO DE XX/XX/XX A XX/XX/XX // PERÍODO DE GOZO 10/11"
type input "0,00"
type input "REF. PERÍODO AQUISITIVO DE XX/XX/XX A XX/XX/XX // PERÍODO DE GOZO 10/11/"
type input "0,00"
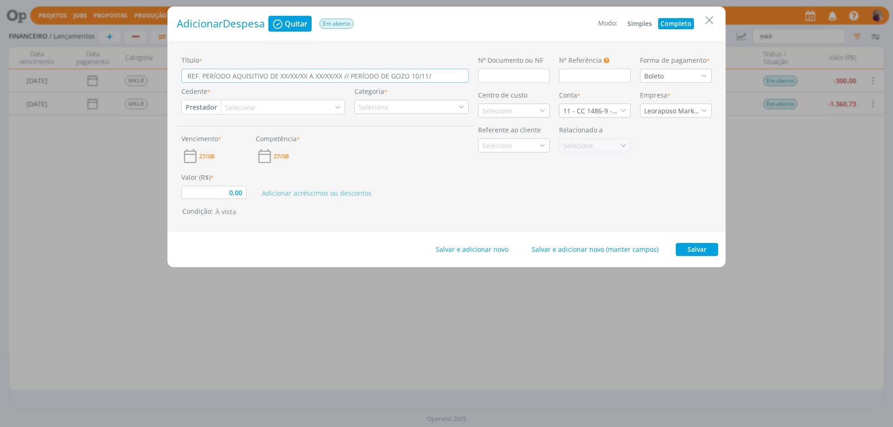
type input "REF. PERÍODO AQUISITIVO DE XX/XX/XX A XX/XX/XX // PERÍODO DE GOZO 10/11/2"
type input "0,00"
type input "REF. PERÍODO AQUISITIVO DE XX/XX/XX A XX/XX/XX // PERÍODO DE GOZO 10/11/25"
type input "0,00"
type input "REF. PERÍODO AQUISITIVO DE XX/XX/XX A XX/XX/XX // PERÍODO DE GOZO 10/11/25"
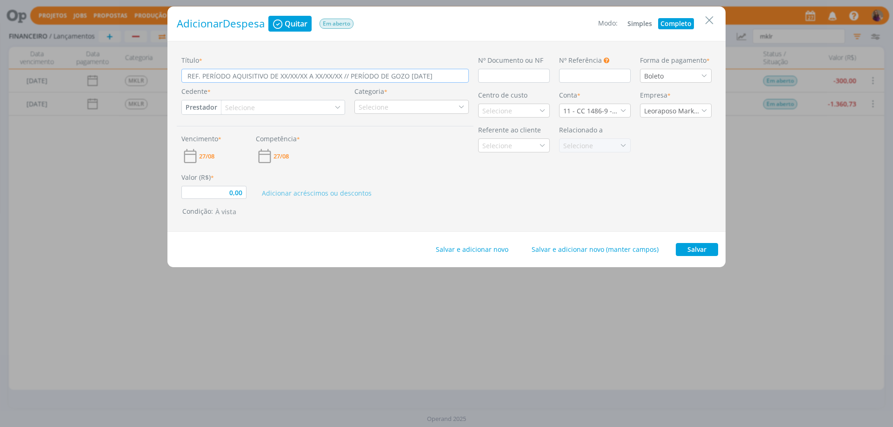
type input "0,00"
type input "REF. PERÍODO AQUISITIVO DE XX/XX/XX A XX/XX/XX // PERÍODO DE GOZO 10/11/25 A"
type input "0,00"
type input "REF. PERÍODO AQUISITIVO DE XX/XX/XX A XX/XX/XX // PERÍODO DE GOZO 10/11/25 A"
type input "0,00"
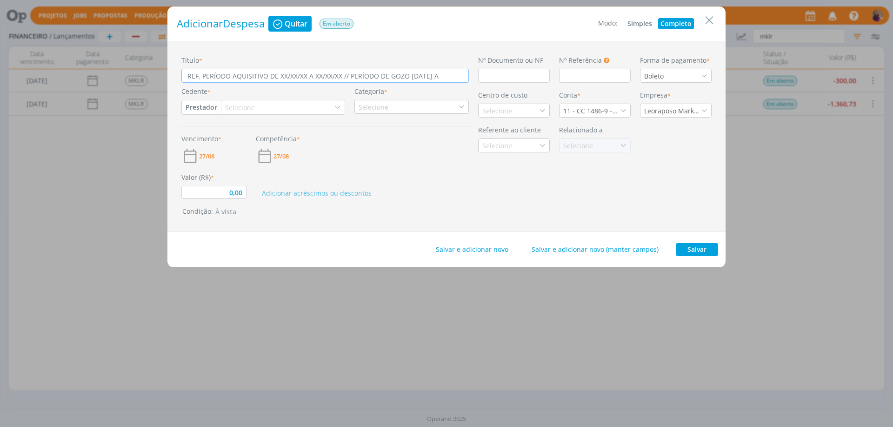
type input "REF. PERÍODO AQUISITIVO DE XX/XX/XX A XX/XX/XX // PERÍODO DE GOZO 10/11/25 A 1"
type input "0,00"
type input "REF. PERÍODO AQUISITIVO DE XX/XX/XX A XX/XX/XX // PERÍODO DE GOZO 10/11/25 A 19"
type input "0,00"
type input "REF. PERÍODO AQUISITIVO DE XX/XX/XX A XX/XX/XX // PERÍODO DE GOZO 10/11/25 A 19/"
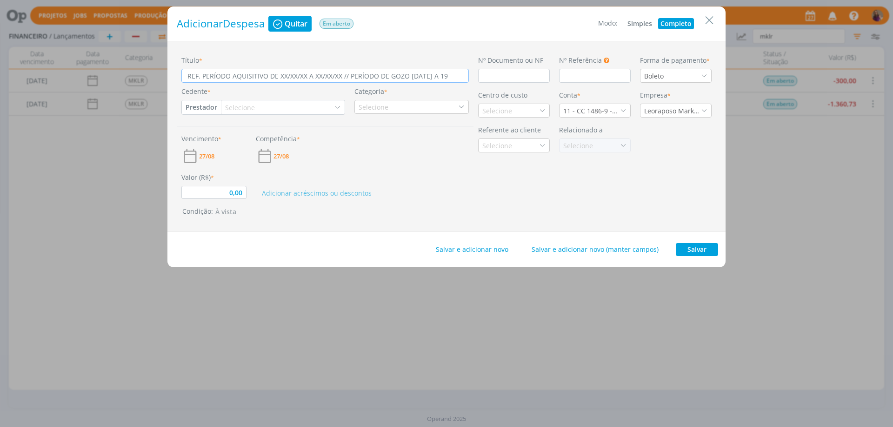
type input "0,00"
type input "REF. PERÍODO AQUISITIVO DE XX/XX/XX A XX/XX/XX // PERÍODO DE GOZO 10/11/25 A 19…"
type input "0,00"
type input "REF. PERÍODO AQUISITIVO DE XX/XX/XX A XX/XX/XX // PERÍODO DE GOZO 10/11/25 A 19…"
type input "0,00"
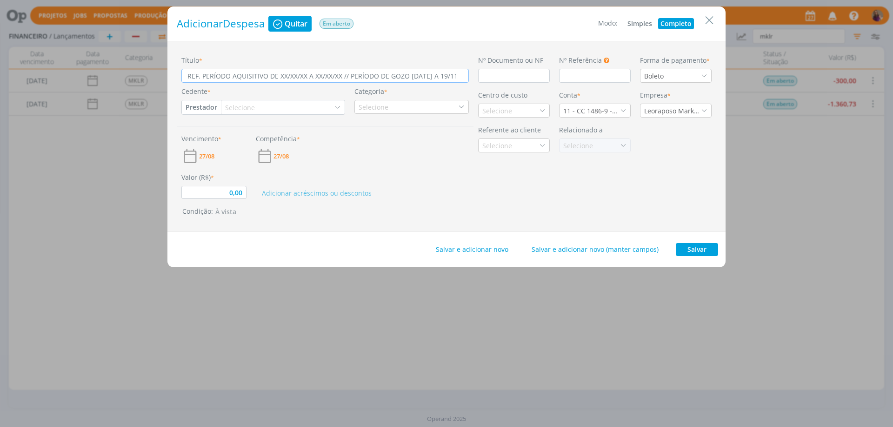
type input "REF. PERÍODO AQUISITIVO DE XX/XX/XX A XX/XX/XX // PERÍODO DE GOZO 10/11/25 A 19…"
type input "0,00"
type input "REF. PERÍODO AQUISITIVO DE XX/XX/XX A XX/XX/XX // PERÍODO DE GOZO 10/11/25 A 19…"
type input "0,00"
type input "REF. PERÍODO AQUISITIVO DE XX/XX/XX A XX/XX/XX // PERÍODO DE GOZO 10/11/25 A 19…"
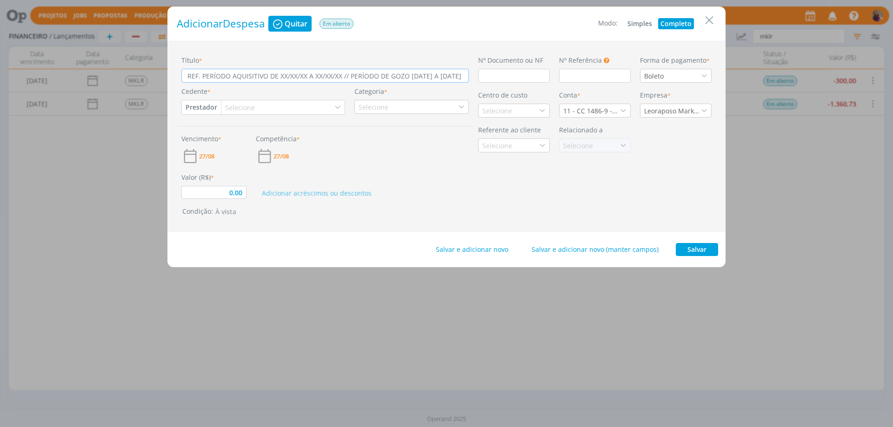
type input "0,00"
type input "REF. PERÍODO AQUISITIVO DE XX/XX/XX A XX/XX/XX // PERÍODO DE GOZO 10/11/25 A 19…"
click at [529, 78] on input "dialog" at bounding box center [514, 76] width 72 height 14
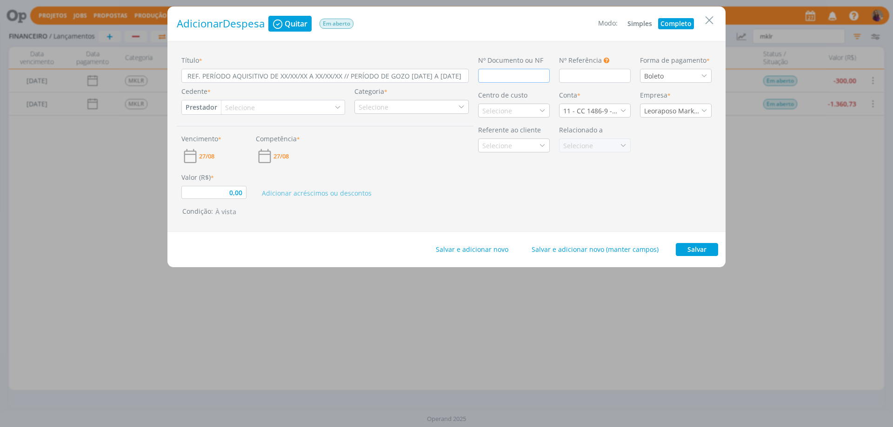
type input "0,00"
type input "PR"
type input "0,00"
type input "PRO"
type input "0,00"
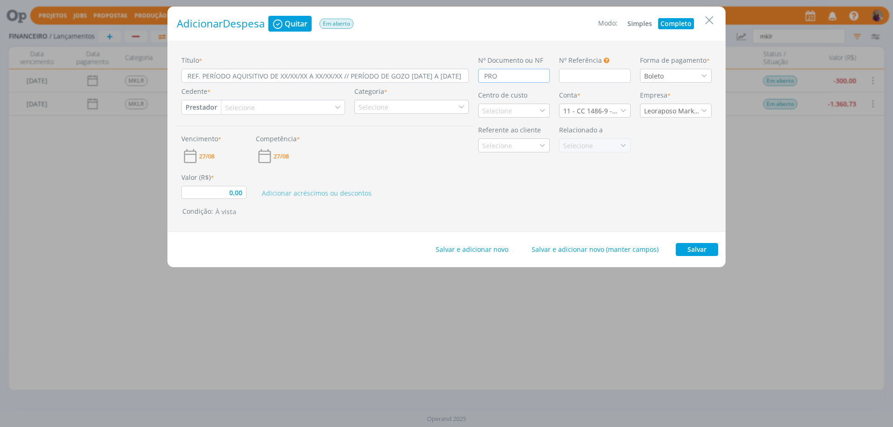
type input "PROV"
type input "0,00"
type input "PROVI"
type input "0,00"
type input "PROVIS"
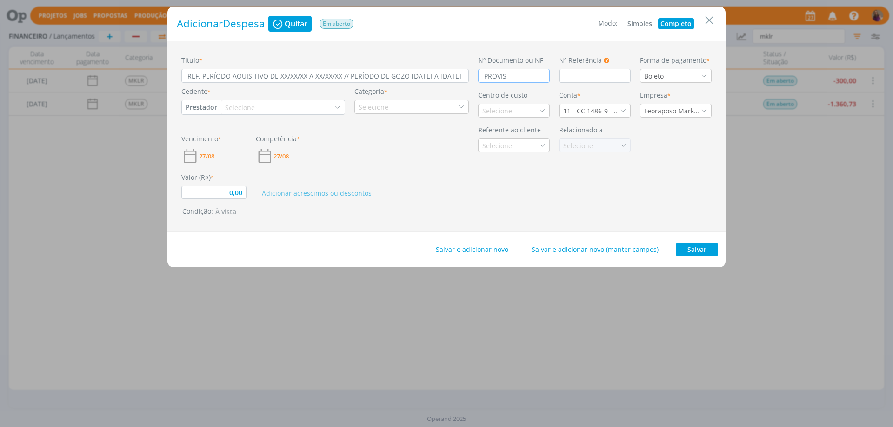
type input "0,00"
type input "PROVISÃ"
type input "0,00"
type input "PROVISÃO"
click at [704, 76] on icon "dialog" at bounding box center [704, 76] width 7 height 7
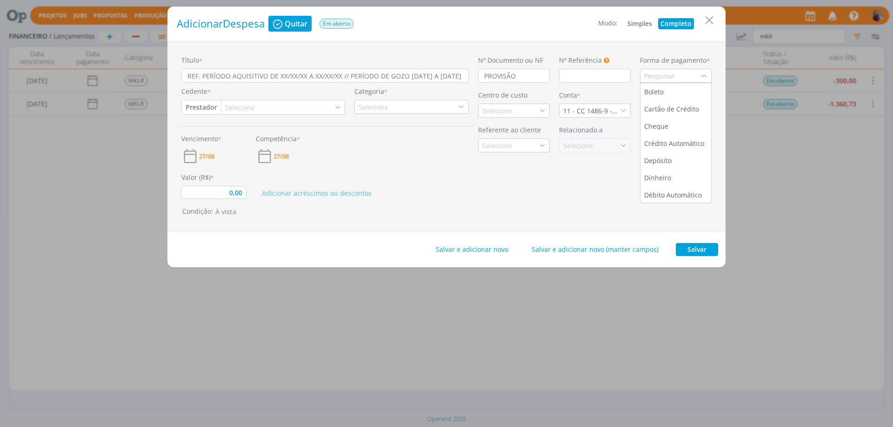
scroll to position [35, 0]
click at [670, 192] on div "Transferência" at bounding box center [666, 194] width 45 height 10
click at [208, 106] on button "Prestador" at bounding box center [201, 107] width 39 height 14
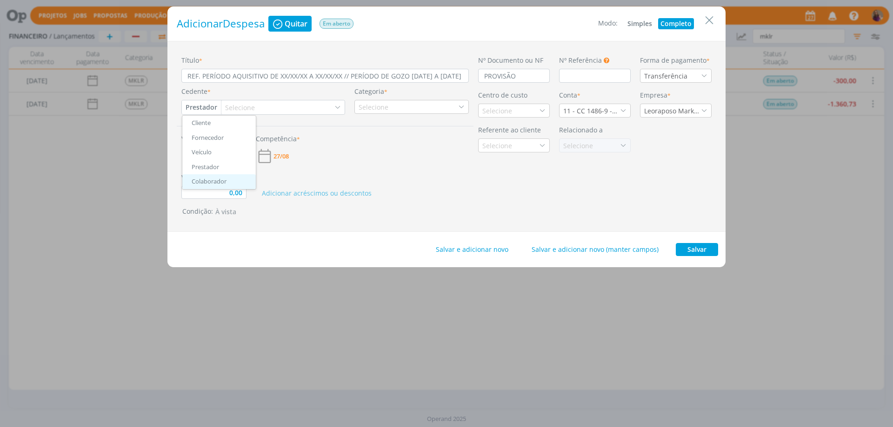
click at [217, 181] on link "Colaborador" at bounding box center [218, 181] width 73 height 15
type input "0,00"
click at [247, 106] on div "Selecione" at bounding box center [249, 108] width 32 height 10
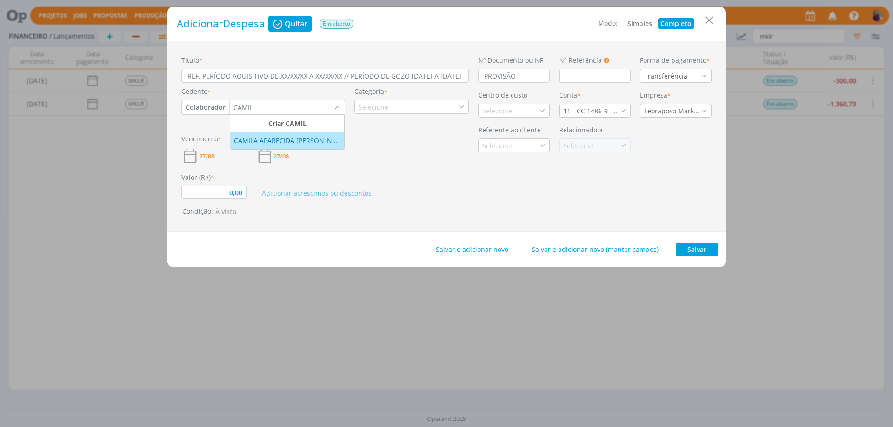
type input "CAMIL"
click at [306, 141] on div "CAMILA APARECIDA AMARAL CARLOS" at bounding box center [287, 141] width 106 height 10
click at [374, 108] on div "Selecione" at bounding box center [374, 107] width 32 height 10
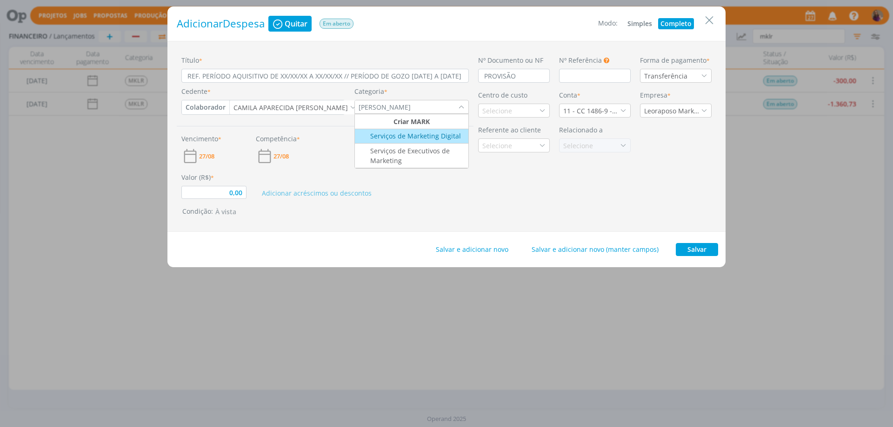
click at [455, 135] on div "Serviços de Marketing Digital" at bounding box center [408, 136] width 105 height 10
click at [503, 113] on div "Selecione" at bounding box center [502, 111] width 32 height 10
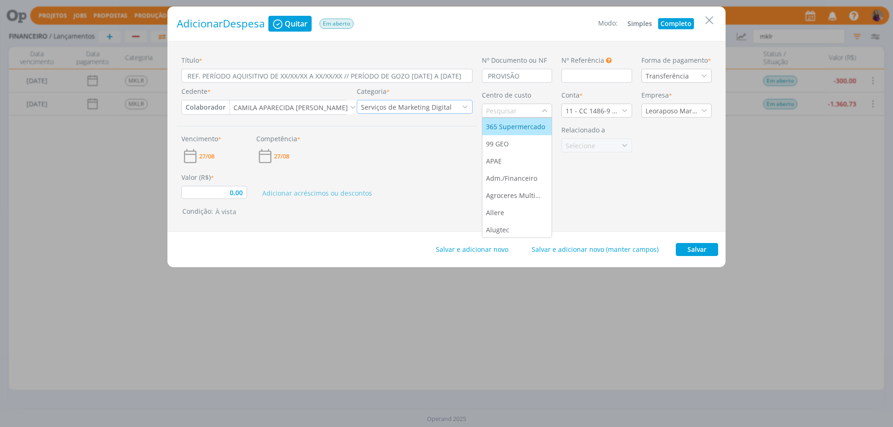
click at [464, 107] on icon "dialog" at bounding box center [465, 107] width 7 height 7
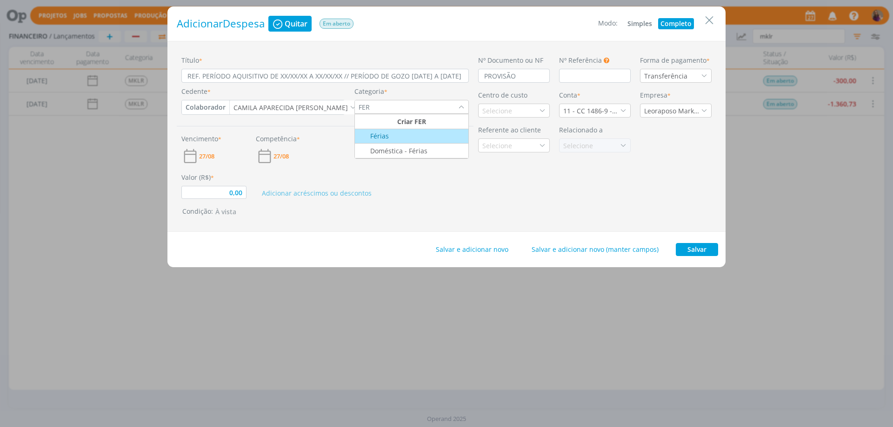
click at [410, 131] on div "Férias" at bounding box center [411, 136] width 111 height 10
click at [511, 106] on div "Selecione" at bounding box center [498, 111] width 32 height 10
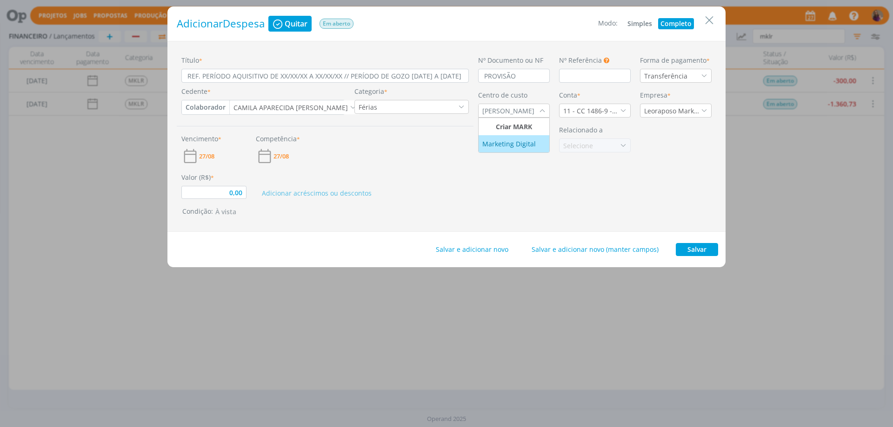
click at [523, 144] on div "Marketing Digital" at bounding box center [509, 144] width 55 height 10
click at [625, 111] on icon "dialog" at bounding box center [623, 110] width 7 height 7
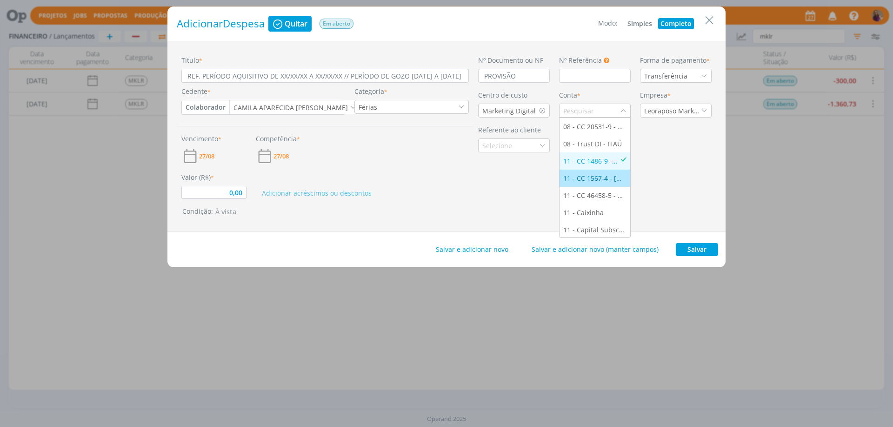
click at [601, 179] on div "11 - CC 1567-4 - [GEOGRAPHIC_DATA]" at bounding box center [594, 178] width 63 height 10
click at [212, 153] on span "27/08" at bounding box center [206, 156] width 15 height 6
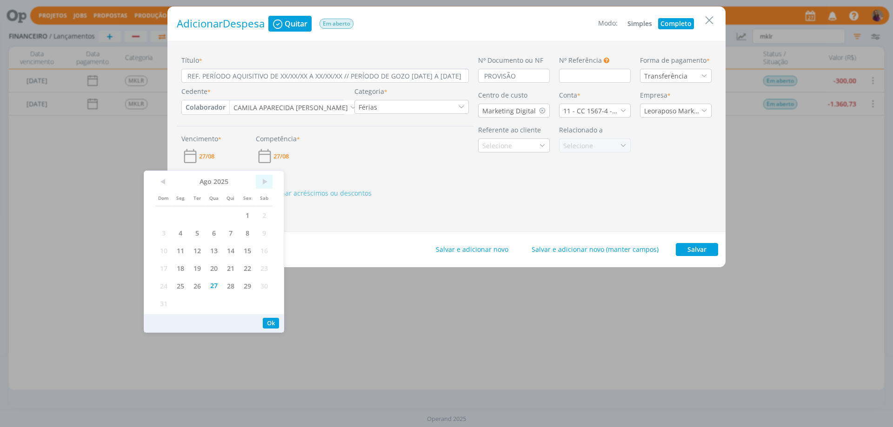
click at [263, 185] on span ">" at bounding box center [264, 182] width 17 height 14
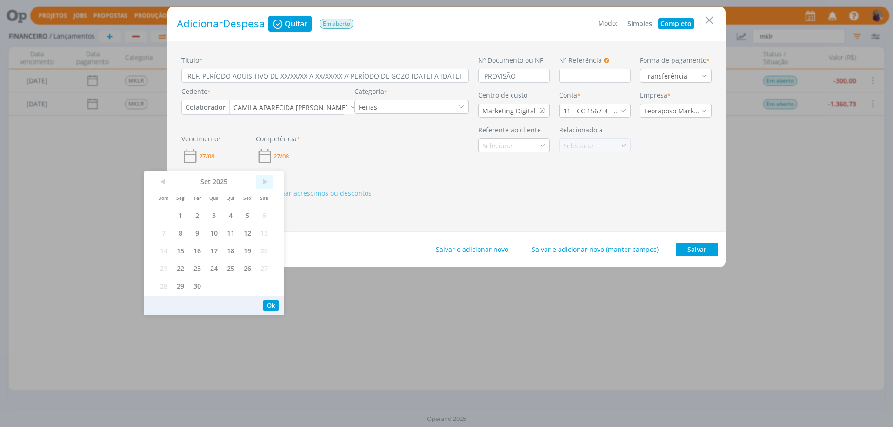
click at [263, 185] on span ">" at bounding box center [264, 182] width 17 height 14
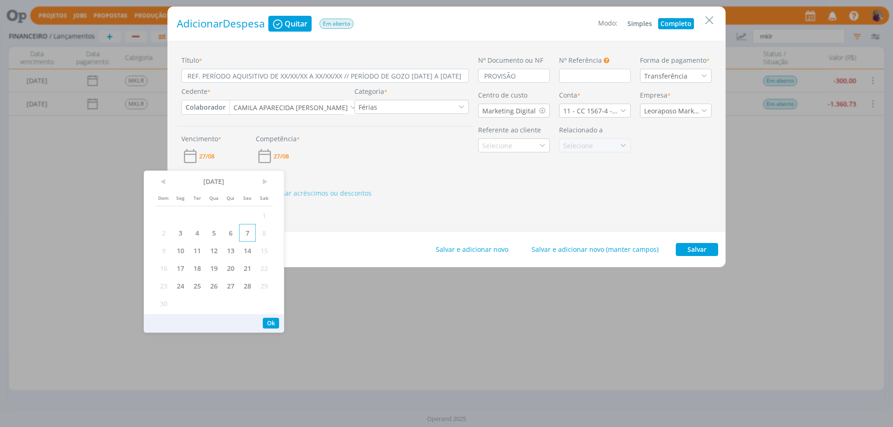
click at [244, 236] on span "7" at bounding box center [247, 233] width 17 height 18
drag, startPoint x: 268, startPoint y: 323, endPoint x: 265, endPoint y: 317, distance: 6.9
click at [268, 323] on button "Ok" at bounding box center [271, 323] width 16 height 11
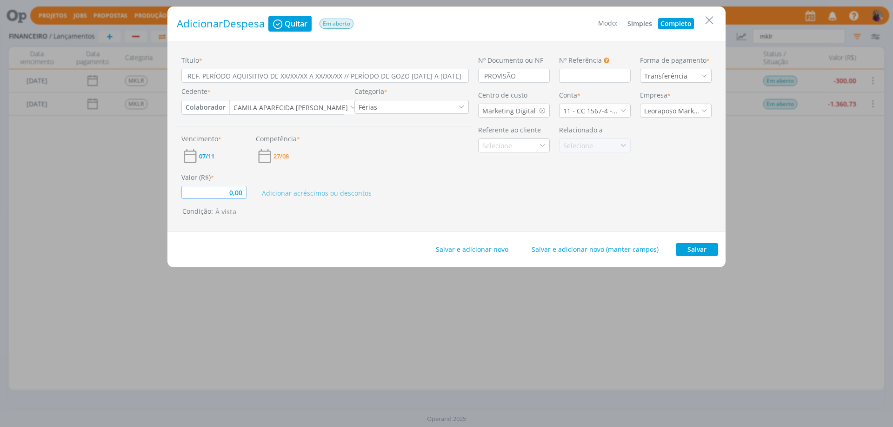
click at [241, 191] on input "0,00" at bounding box center [213, 192] width 65 height 13
click at [480, 247] on button "Salvar e adicionar novo" at bounding box center [472, 249] width 85 height 13
drag, startPoint x: 465, startPoint y: 75, endPoint x: 145, endPoint y: 77, distance: 319.9
click at [145, 77] on div "Adicionar Despesa Quitar Em aberto Modo: Simples Completo Título * REF. PERÍODO…" at bounding box center [446, 213] width 893 height 427
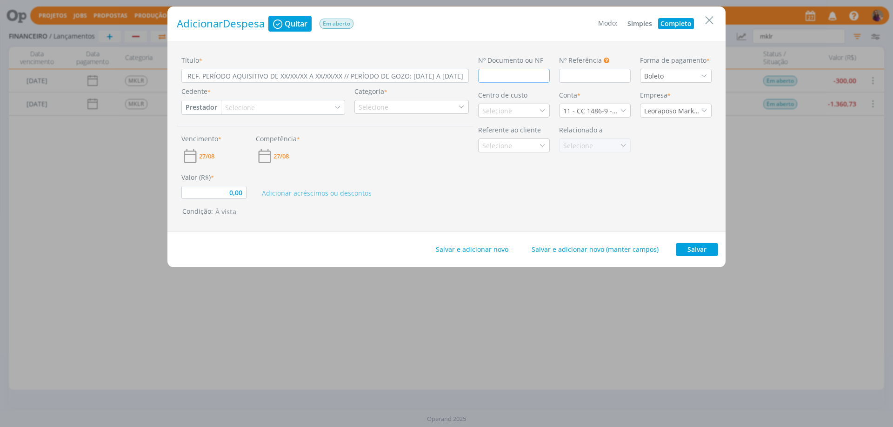
click at [501, 75] on input "dialog" at bounding box center [514, 76] width 72 height 14
click at [676, 80] on div "Boleto" at bounding box center [676, 76] width 72 height 14
click at [673, 192] on div "Transferência" at bounding box center [666, 194] width 45 height 10
click at [209, 110] on button "Prestador" at bounding box center [201, 107] width 39 height 14
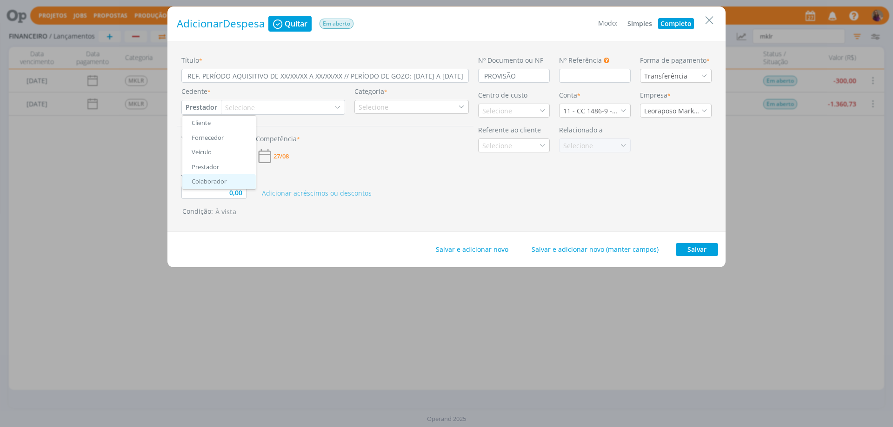
click at [212, 181] on link "Colaborador" at bounding box center [218, 181] width 73 height 15
click at [244, 110] on div "Selecione" at bounding box center [249, 108] width 32 height 10
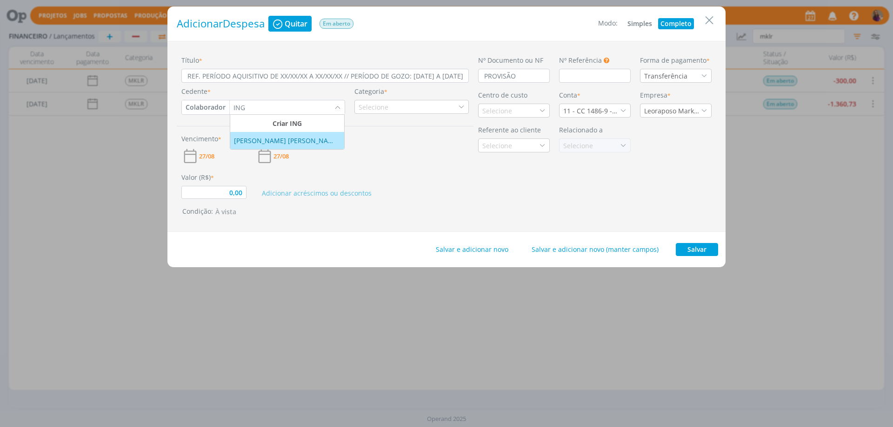
click at [308, 139] on div "INGRID GABRIELLE DO CARMO DIAS" at bounding box center [287, 141] width 106 height 10
click at [373, 107] on div "Selecione" at bounding box center [376, 107] width 32 height 10
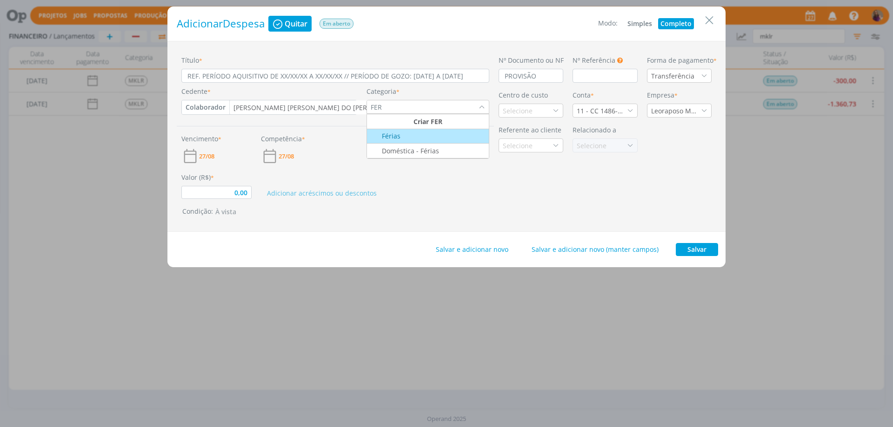
click at [405, 137] on div "Férias" at bounding box center [427, 136] width 119 height 10
click at [496, 112] on div "Selecione" at bounding box center [498, 111] width 32 height 10
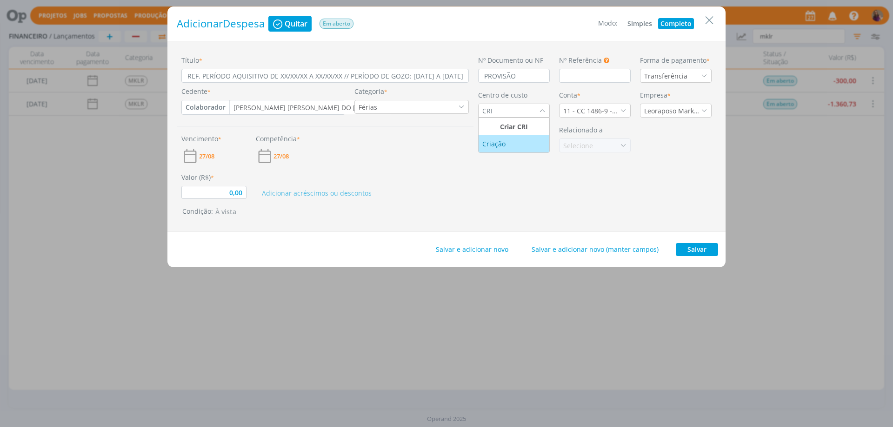
click at [501, 140] on div "Criação" at bounding box center [494, 144] width 25 height 10
click at [577, 113] on div "11 - CC 1486-9 - SICOOB" at bounding box center [591, 111] width 57 height 10
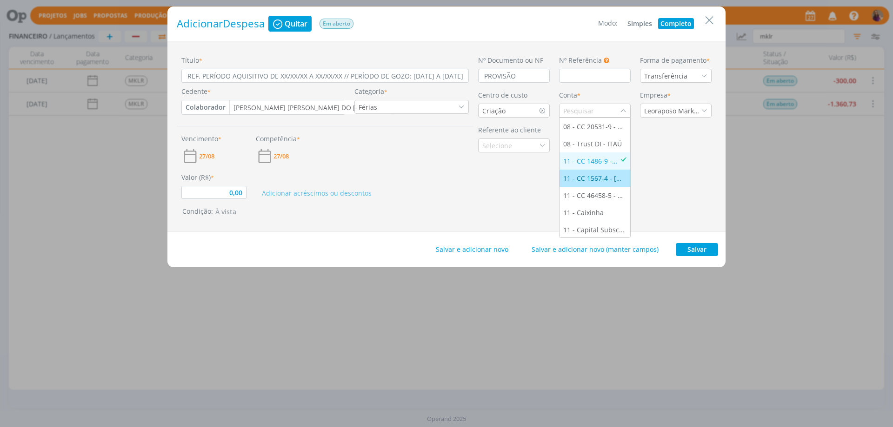
click at [589, 183] on li "11 - CC 1567-4 - [GEOGRAPHIC_DATA]" at bounding box center [594, 178] width 71 height 17
click at [202, 153] on span "27/08" at bounding box center [206, 156] width 15 height 6
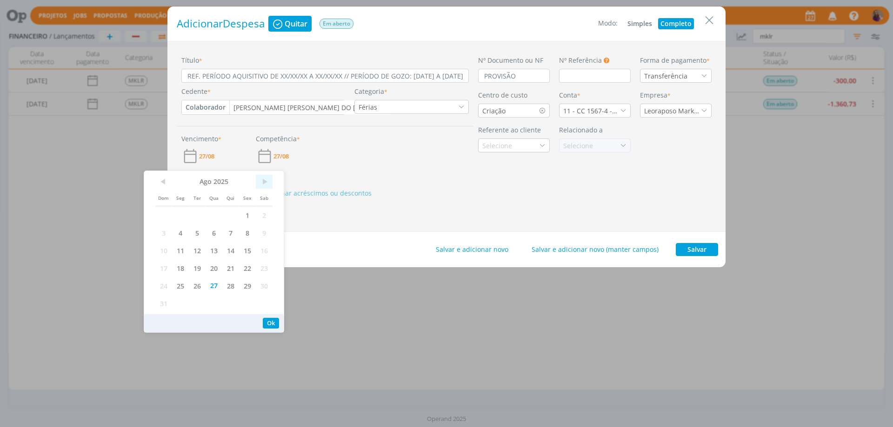
click at [264, 180] on span ">" at bounding box center [264, 182] width 17 height 14
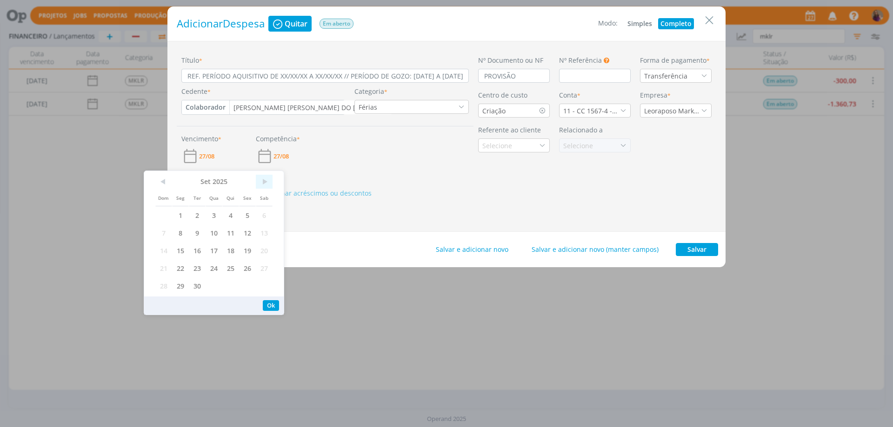
click at [265, 181] on span ">" at bounding box center [264, 182] width 17 height 14
click at [251, 231] on span "10" at bounding box center [247, 233] width 17 height 18
click at [266, 318] on div "Adicionar Despesa Quitar Em aberto Modo: Simples Completo Título * REF. PERÍODO…" at bounding box center [446, 213] width 893 height 427
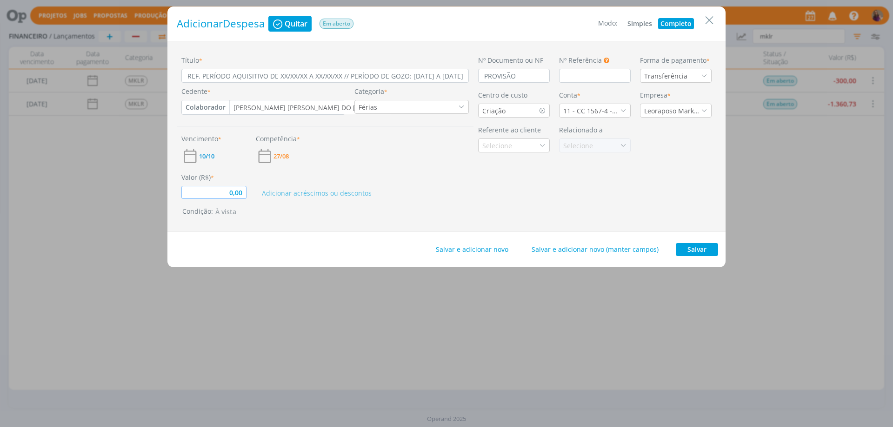
click at [242, 196] on input "0,00" at bounding box center [213, 192] width 65 height 13
click at [483, 253] on button "Salvar e adicionar novo" at bounding box center [472, 249] width 85 height 13
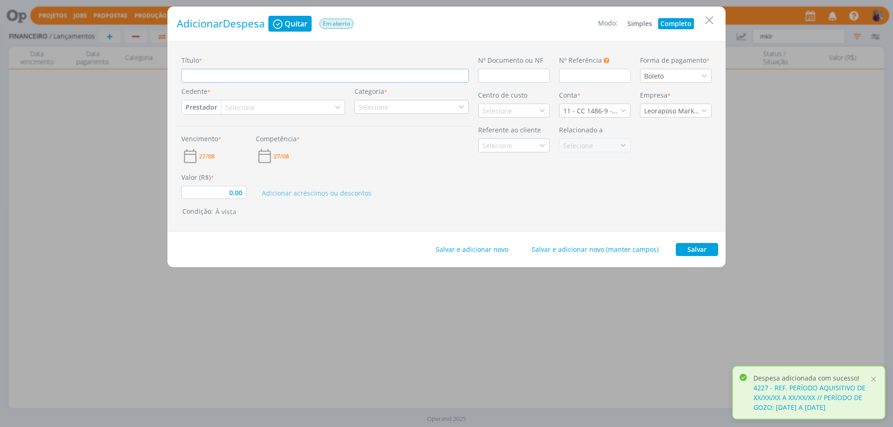
paste input "REF. PERÍODO AQUISITIVO DE XX/XX/XX A XX/XX/XX // PERÍODO DE GOZO: 13/10/25 A 2…"
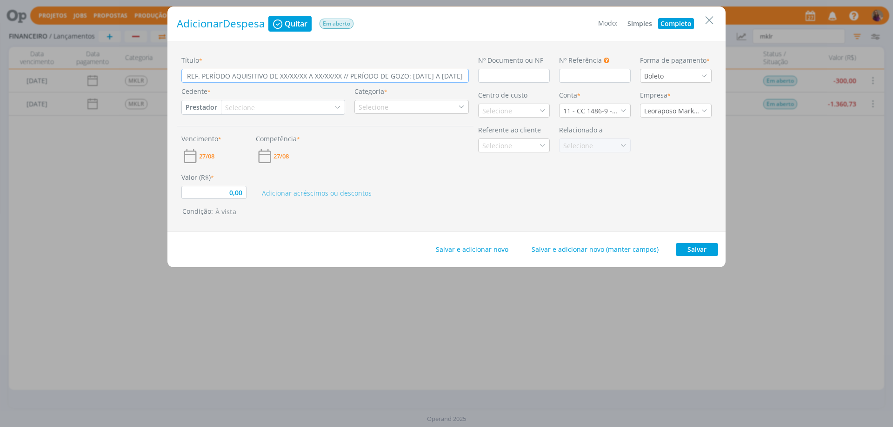
drag, startPoint x: 444, startPoint y: 75, endPoint x: 458, endPoint y: 80, distance: 14.6
click at [443, 75] on input "REF. PERÍODO AQUISITIVO DE XX/XX/XX A XX/XX/XX // PERÍODO DE GOZO: 13/10/25 A 2…" at bounding box center [324, 76] width 287 height 14
click at [524, 76] on input "dialog" at bounding box center [514, 76] width 72 height 14
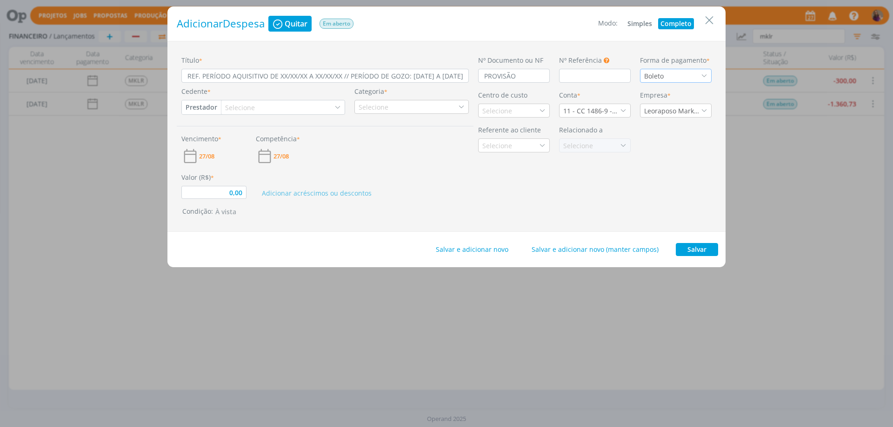
click at [695, 79] on div "Boleto" at bounding box center [676, 76] width 72 height 14
click at [673, 189] on li "Transferência" at bounding box center [675, 194] width 71 height 17
click at [218, 106] on button "Prestador" at bounding box center [201, 107] width 39 height 14
click at [222, 180] on link "Colaborador" at bounding box center [218, 181] width 73 height 15
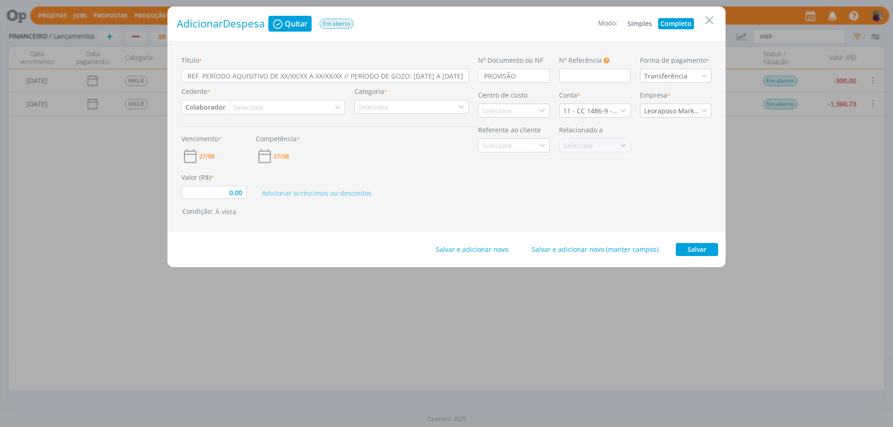
click at [249, 109] on div "Selecione" at bounding box center [249, 108] width 32 height 10
click at [260, 140] on div "[PERSON_NAME]" at bounding box center [261, 141] width 54 height 10
click at [405, 107] on div "Selecione" at bounding box center [411, 107] width 114 height 14
click at [418, 142] on li "Férias" at bounding box center [411, 136] width 113 height 15
click at [502, 109] on div "Selecione" at bounding box center [498, 111] width 32 height 10
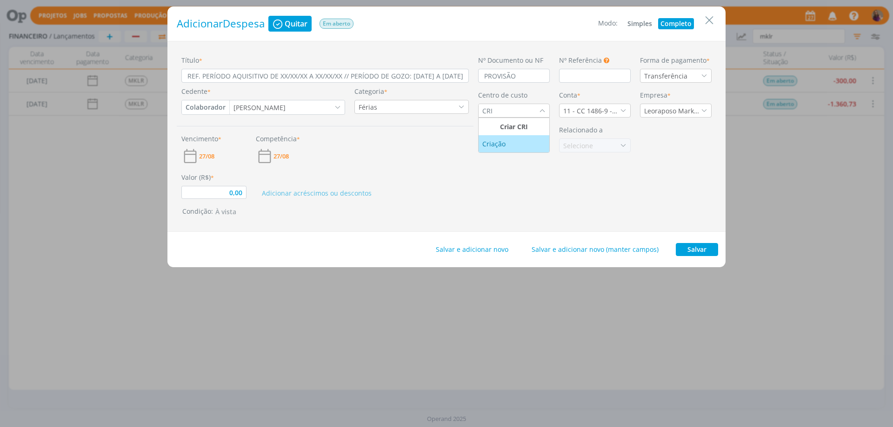
click at [503, 145] on div "Criação" at bounding box center [494, 144] width 25 height 10
click at [573, 110] on div "11 - CC 1486-9 - SICOOB" at bounding box center [591, 111] width 57 height 10
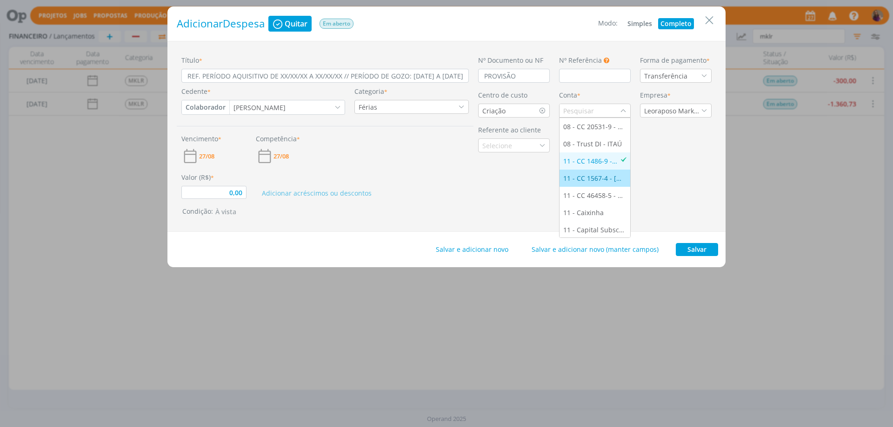
click at [591, 179] on div "11 - CC 1567-4 - [GEOGRAPHIC_DATA]" at bounding box center [594, 178] width 63 height 10
click at [209, 158] on span "27/08" at bounding box center [206, 156] width 15 height 6
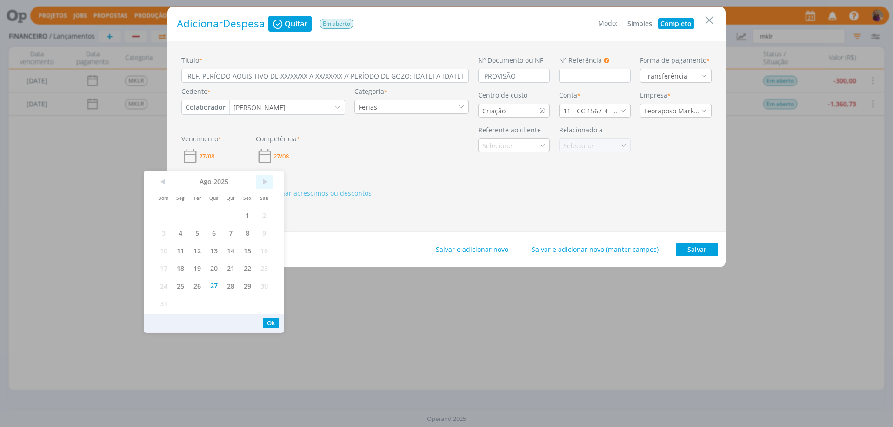
click at [265, 182] on span ">" at bounding box center [264, 182] width 17 height 14
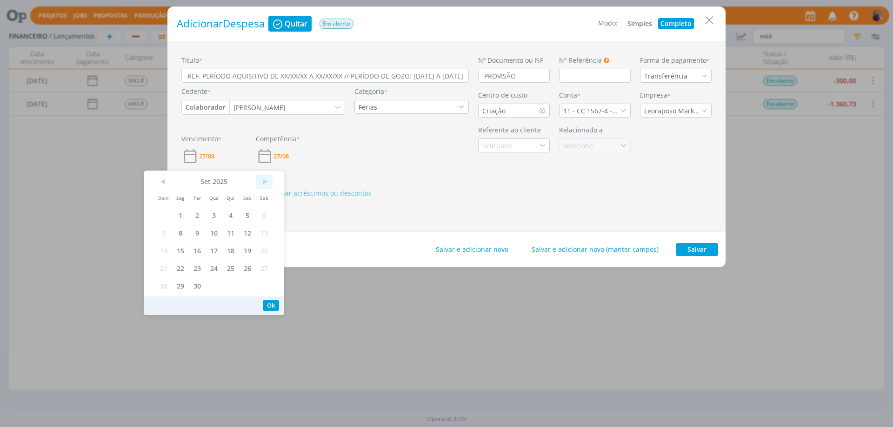
click at [265, 182] on span ">" at bounding box center [264, 182] width 17 height 14
click at [247, 233] on span "10" at bounding box center [247, 233] width 17 height 18
click at [269, 307] on button "Ok" at bounding box center [271, 305] width 16 height 11
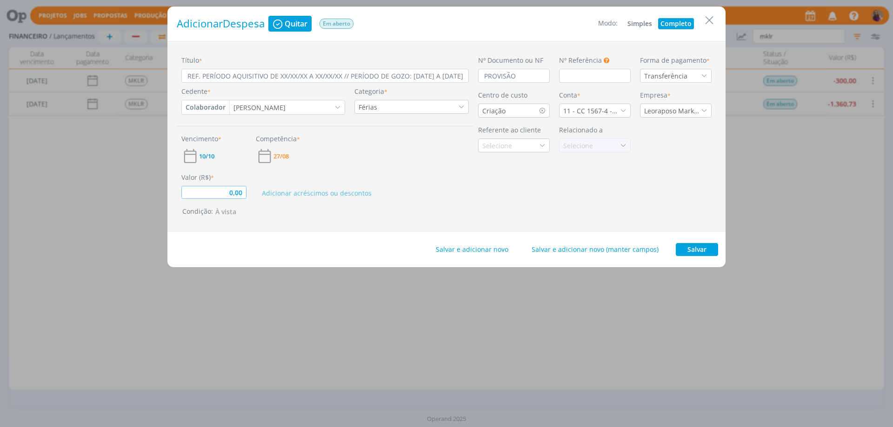
click at [243, 189] on input "0,00" at bounding box center [213, 192] width 65 height 13
click at [495, 253] on button "Salvar e adicionar novo" at bounding box center [472, 249] width 85 height 13
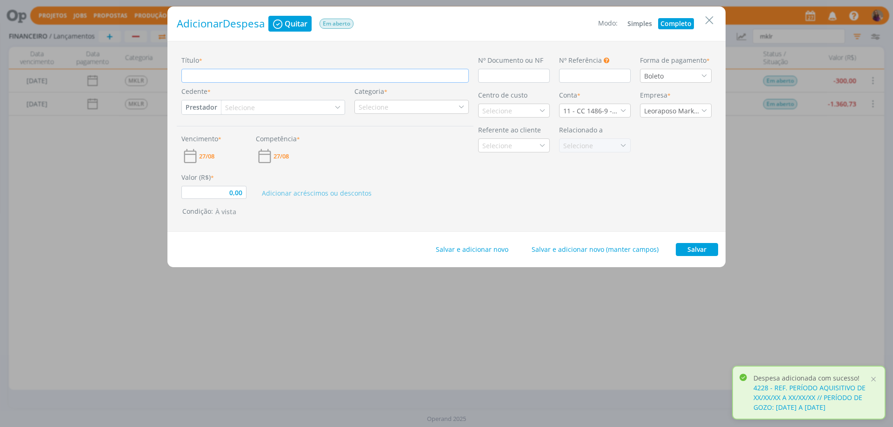
paste input "REF. PERÍODO AQUISITIVO DE XX/XX/XX A XX/XX/XX // PERÍODO DE GOZO: 13/10/25 A 2…"
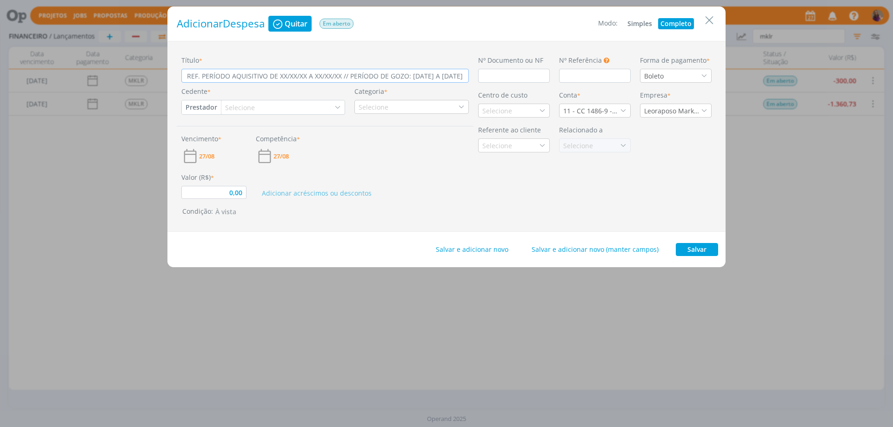
click at [404, 75] on input "REF. PERÍODO AQUISITIVO DE XX/XX/XX A XX/XX/XX // PERÍODO DE GOZO: 13/10/25 A 2…" at bounding box center [324, 76] width 287 height 14
click at [488, 74] on input "dialog" at bounding box center [514, 76] width 72 height 14
click at [683, 73] on div "Boleto" at bounding box center [676, 76] width 72 height 14
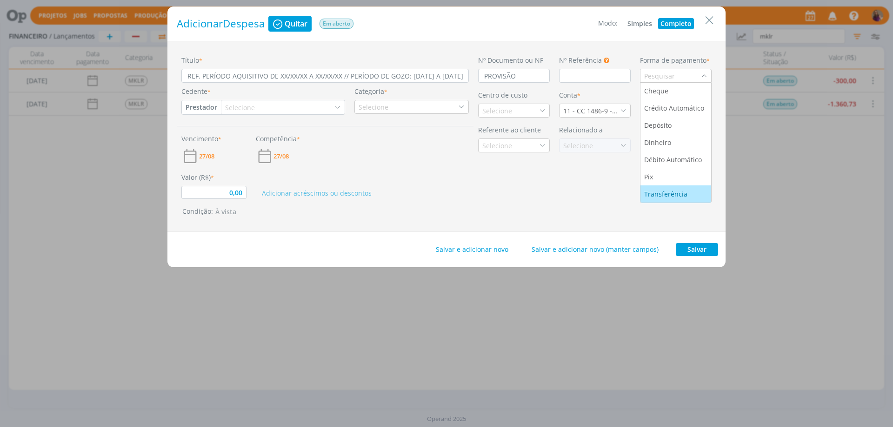
click at [681, 193] on div "Transferência" at bounding box center [666, 194] width 45 height 10
click at [205, 107] on button "Prestador" at bounding box center [201, 107] width 39 height 14
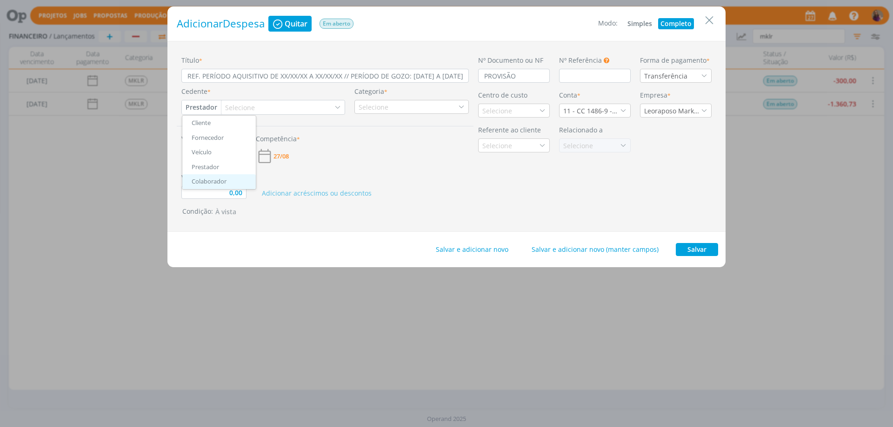
click at [229, 181] on link "Colaborador" at bounding box center [218, 181] width 73 height 15
click at [253, 104] on div "Selecione" at bounding box center [249, 108] width 32 height 10
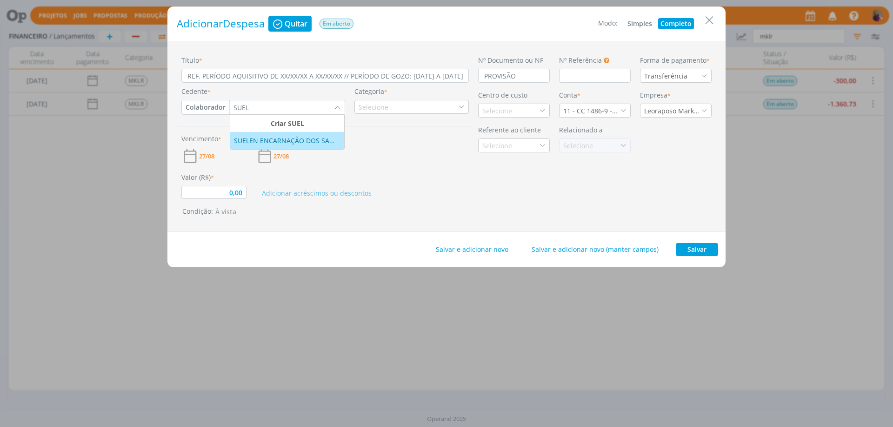
click at [261, 145] on div "SUELEN ENCARNAÇÃO DOS SANTOS" at bounding box center [287, 141] width 106 height 10
click at [364, 110] on div "Selecione" at bounding box center [374, 107] width 32 height 10
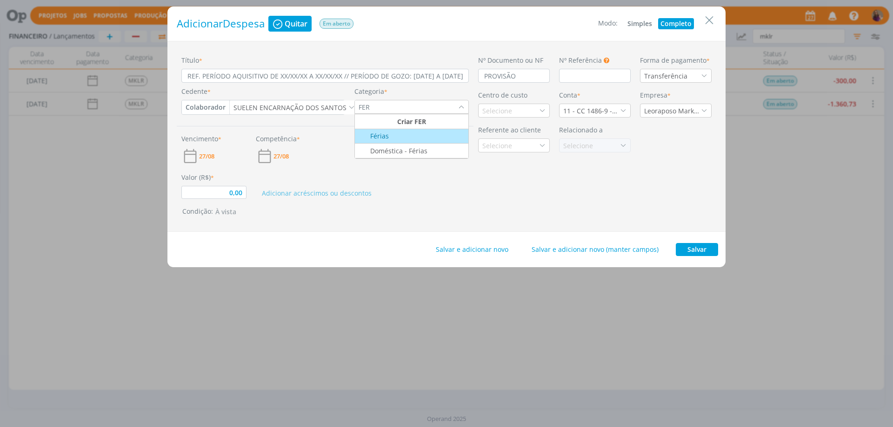
click at [371, 142] on li "Férias" at bounding box center [411, 136] width 113 height 15
click at [539, 113] on icon "dialog" at bounding box center [542, 110] width 7 height 7
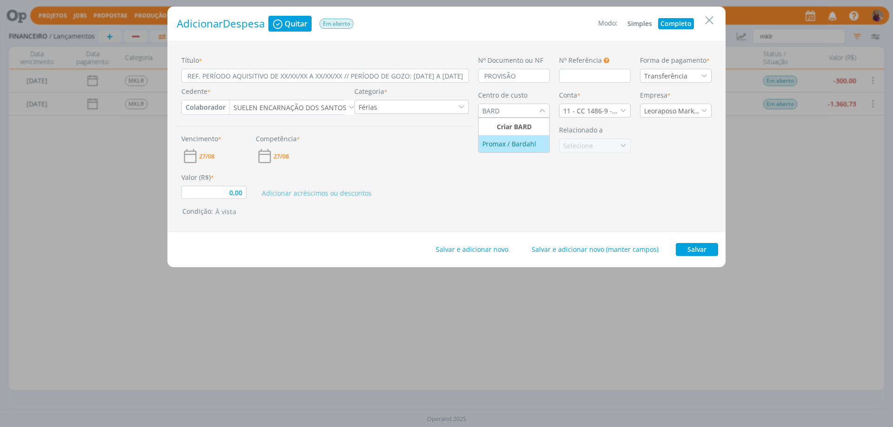
click at [517, 143] on div "Promax / Bardahl" at bounding box center [510, 144] width 56 height 10
click at [590, 109] on div "11 - CC 1486-9 - SICOOB" at bounding box center [591, 111] width 57 height 10
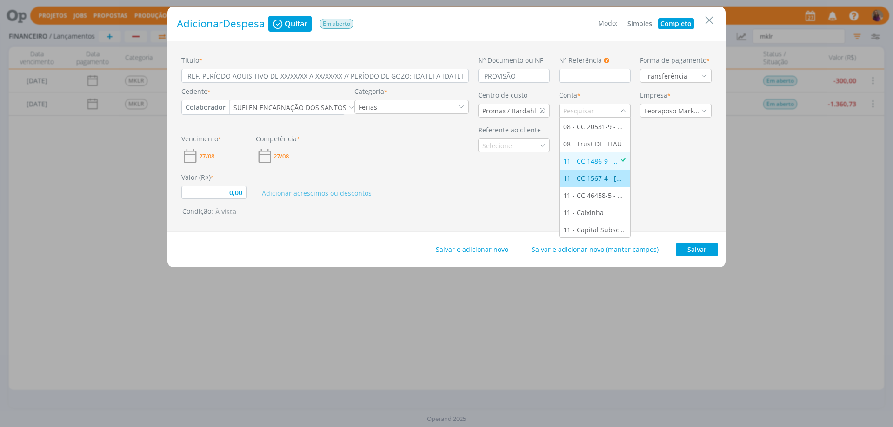
click at [603, 175] on div "11 - CC 1567-4 - [GEOGRAPHIC_DATA]" at bounding box center [594, 178] width 63 height 10
click at [209, 151] on div "27/08" at bounding box center [213, 156] width 65 height 18
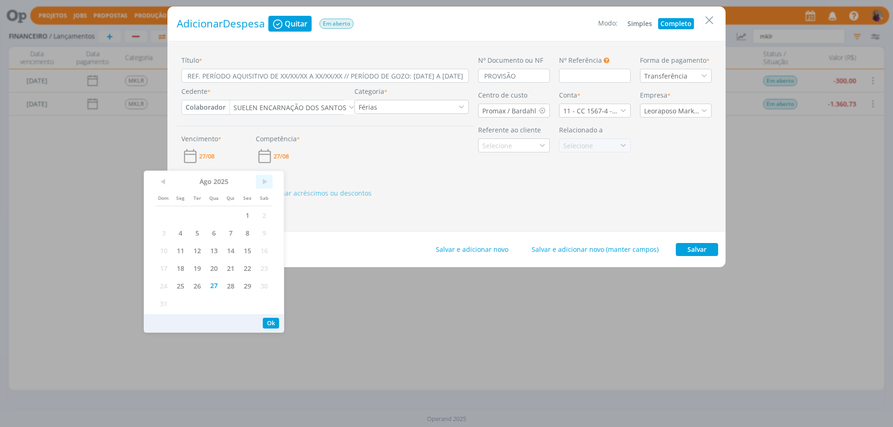
click at [260, 183] on span ">" at bounding box center [264, 182] width 17 height 14
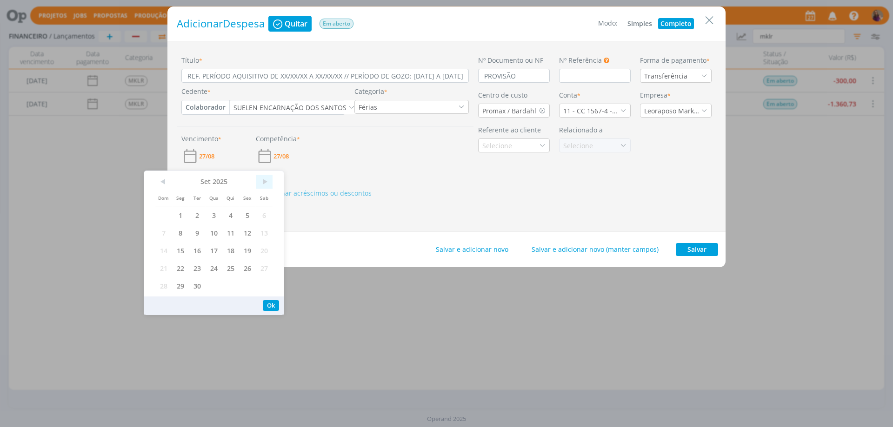
click at [260, 183] on span ">" at bounding box center [264, 182] width 17 height 14
click at [247, 217] on span "3" at bounding box center [247, 215] width 17 height 18
click at [272, 309] on button "Ok" at bounding box center [271, 305] width 16 height 11
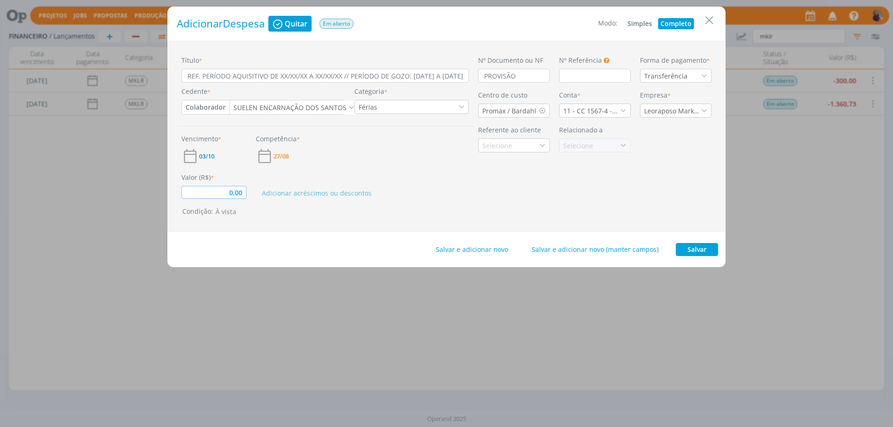
click at [243, 192] on input "0,00" at bounding box center [213, 192] width 65 height 13
click at [706, 252] on button "Salvar" at bounding box center [697, 249] width 42 height 13
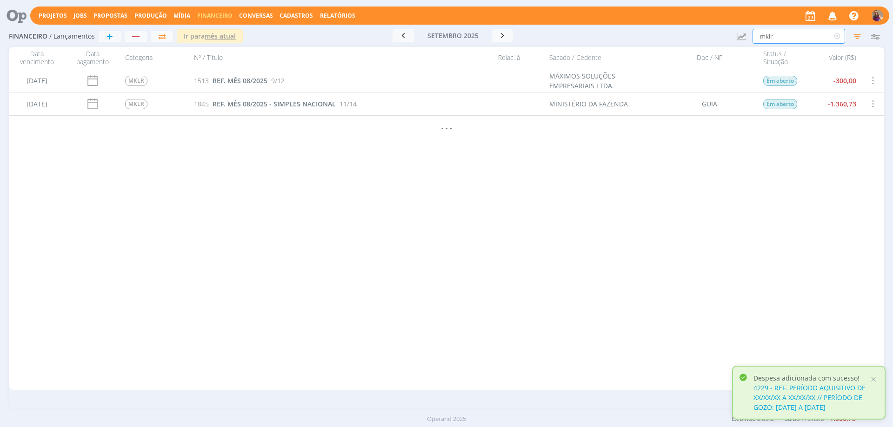
drag, startPoint x: 790, startPoint y: 33, endPoint x: 732, endPoint y: 33, distance: 58.1
click at [732, 33] on div "Financeiro / Lançamentos + Ir para mês atual setembro 2025 < 2025 > Janeiro Fev…" at bounding box center [446, 36] width 875 height 21
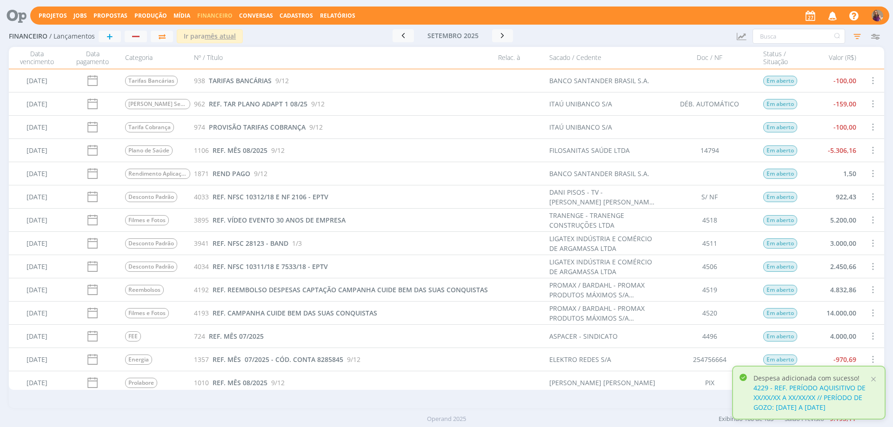
click at [334, 20] on div "Projetos Jobs Propostas Produção Mídia Financeiro Conversas Cadastros Relatório…" at bounding box center [459, 16] width 859 height 18
click at [334, 15] on link "Relatórios" at bounding box center [337, 16] width 35 height 8
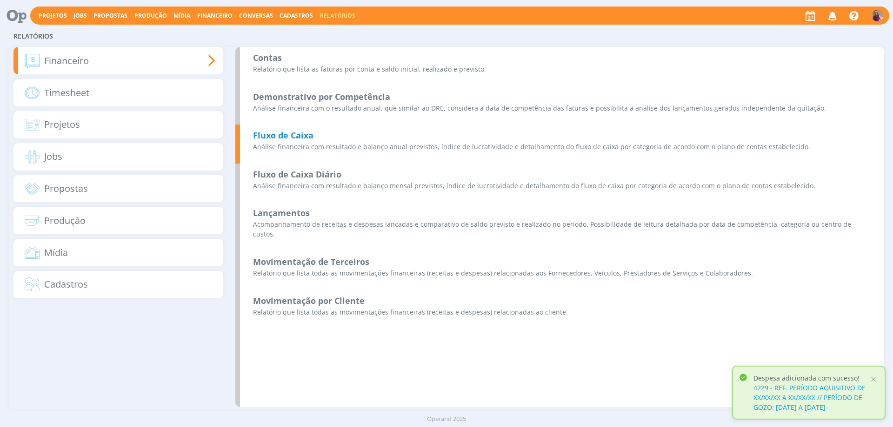
click at [285, 133] on b "Fluxo de Caixa" at bounding box center [283, 135] width 60 height 11
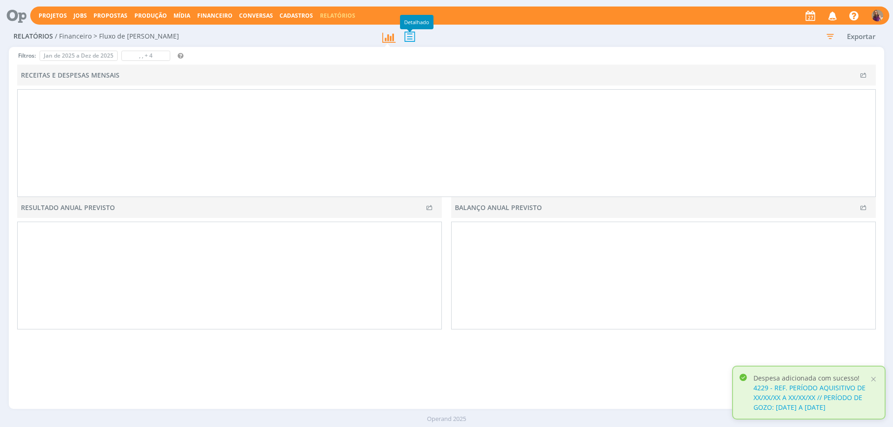
click at [409, 39] on icon at bounding box center [410, 36] width 20 height 19
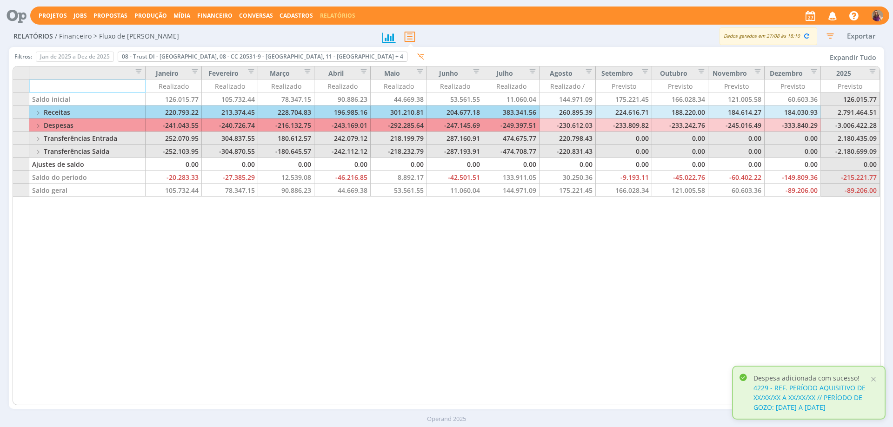
click at [858, 52] on button "Expandir Tudo" at bounding box center [852, 57] width 55 height 13
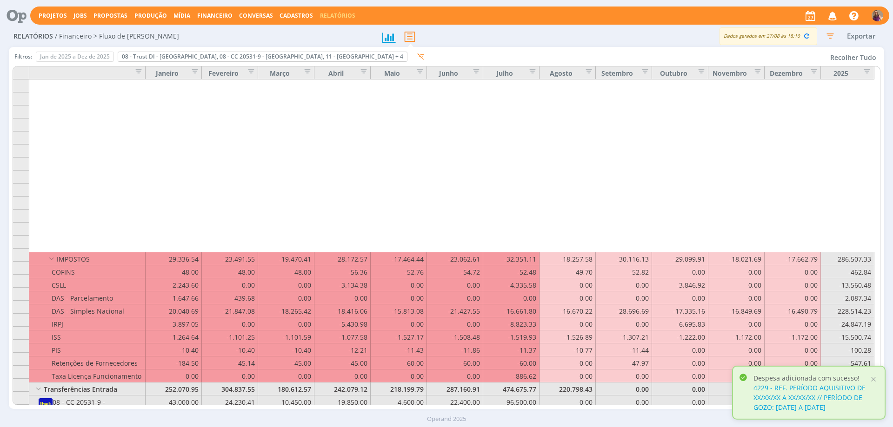
scroll to position [1953, 0]
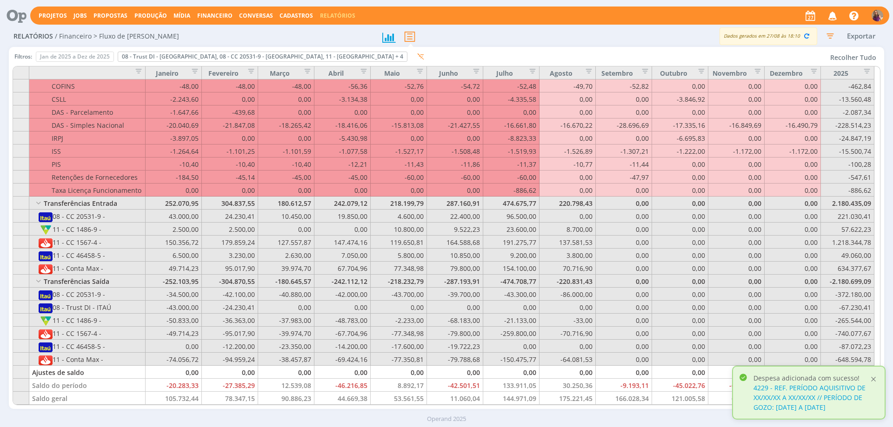
click at [875, 382] on div at bounding box center [873, 379] width 8 height 8
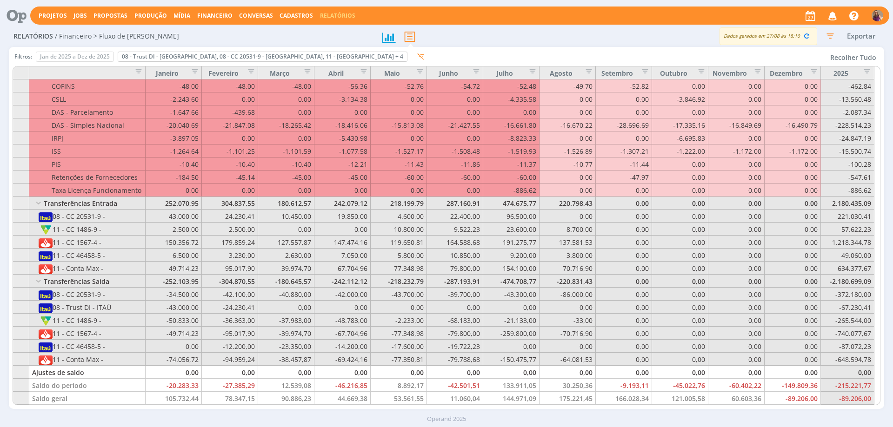
click at [875, 14] on img "button" at bounding box center [877, 16] width 12 height 12
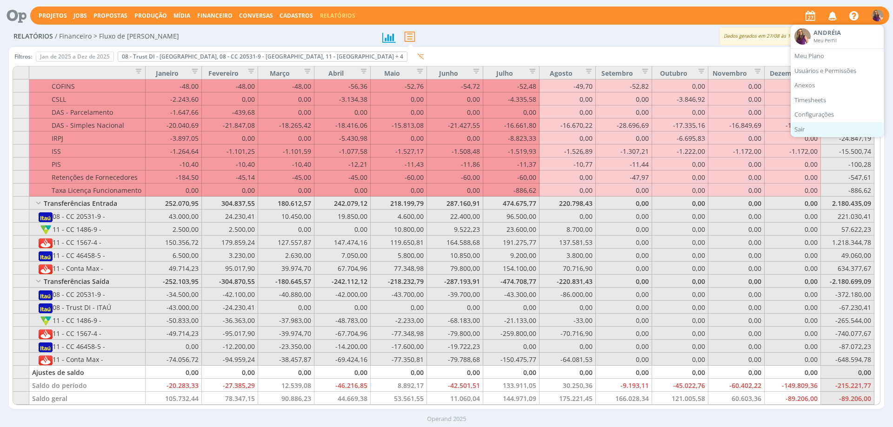
click at [803, 132] on link "Sair" at bounding box center [836, 129] width 93 height 15
